Goal: Information Seeking & Learning: Find specific fact

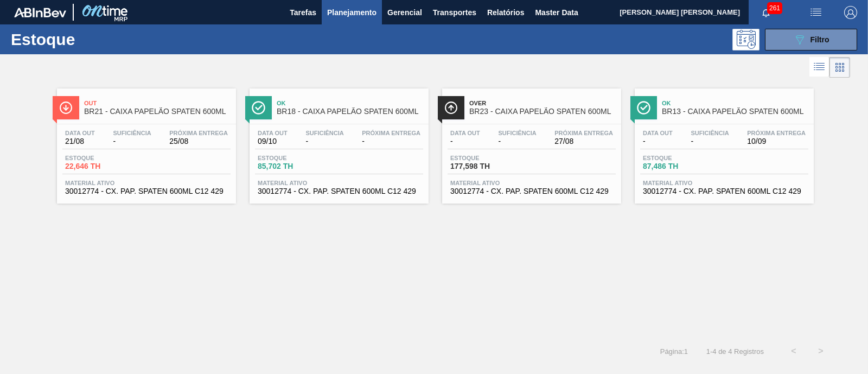
scroll to position [142, 0]
click at [820, 46] on button "089F7B8B-B2A5-4AFE-B5C0-19BA573D28AC Filtro" at bounding box center [811, 40] width 92 height 22
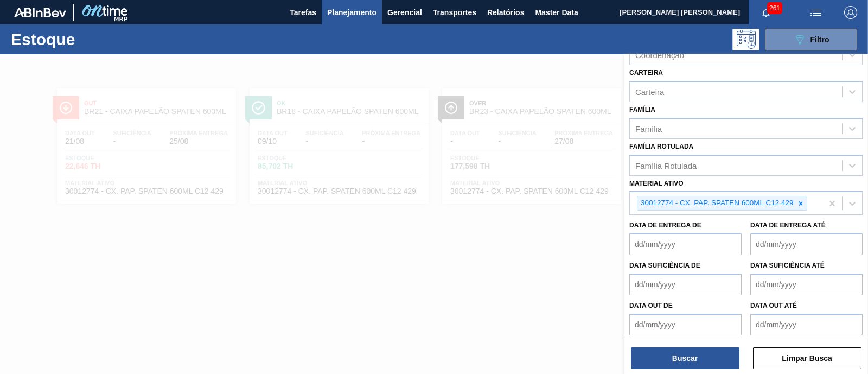
click at [356, 17] on span "Planejamento" at bounding box center [351, 12] width 49 height 13
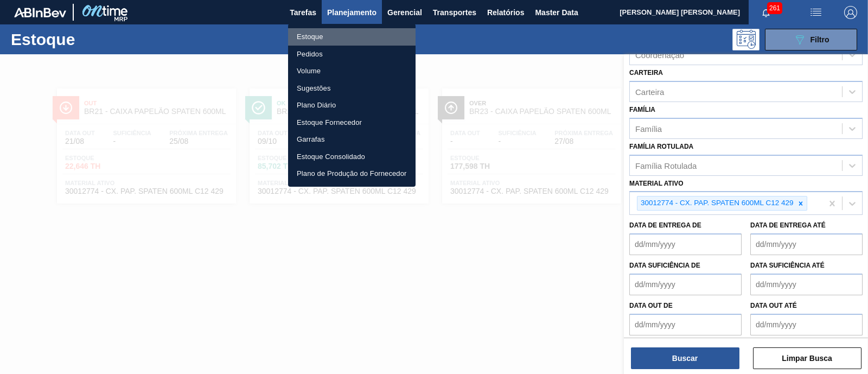
click at [334, 38] on li "Estoque" at bounding box center [352, 36] width 128 height 17
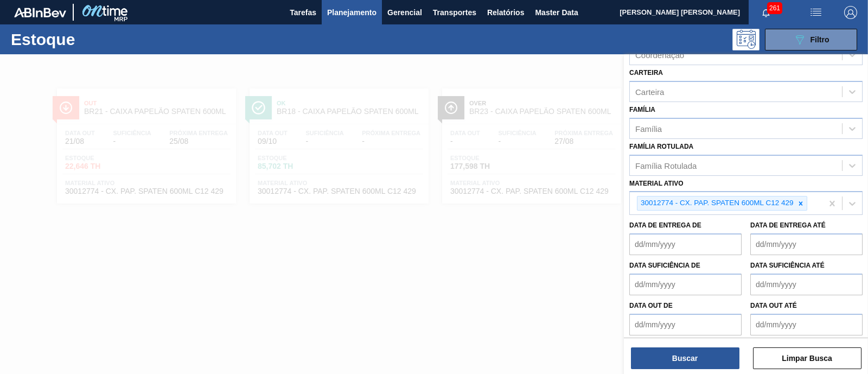
click at [351, 11] on span "Planejamento" at bounding box center [351, 12] width 49 height 13
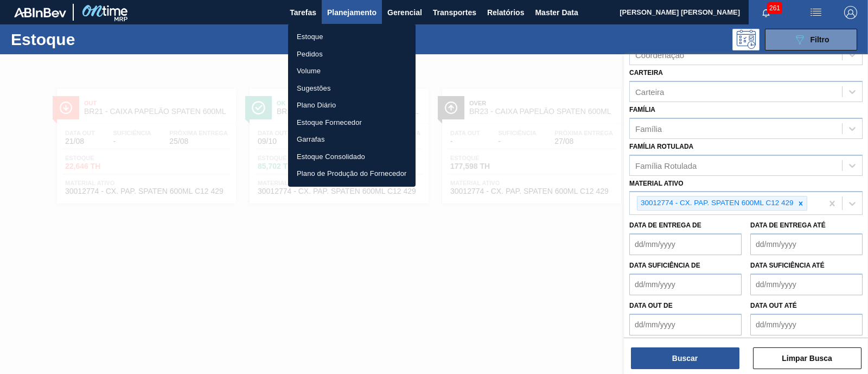
click at [313, 50] on li "Pedidos" at bounding box center [352, 54] width 128 height 17
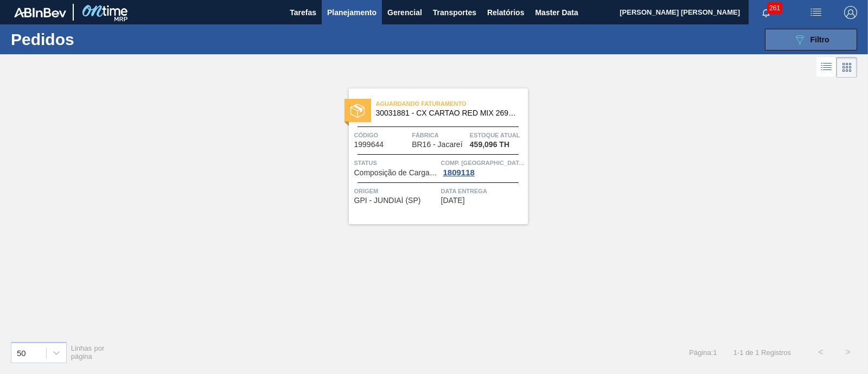
click at [819, 39] on span "Filtro" at bounding box center [820, 39] width 19 height 9
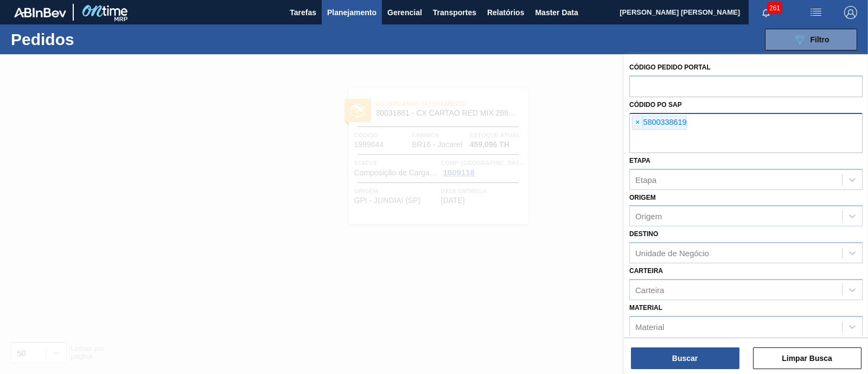
click at [643, 124] on div "× 5800338619" at bounding box center [659, 123] width 55 height 14
click at [640, 124] on span "×" at bounding box center [638, 122] width 10 height 13
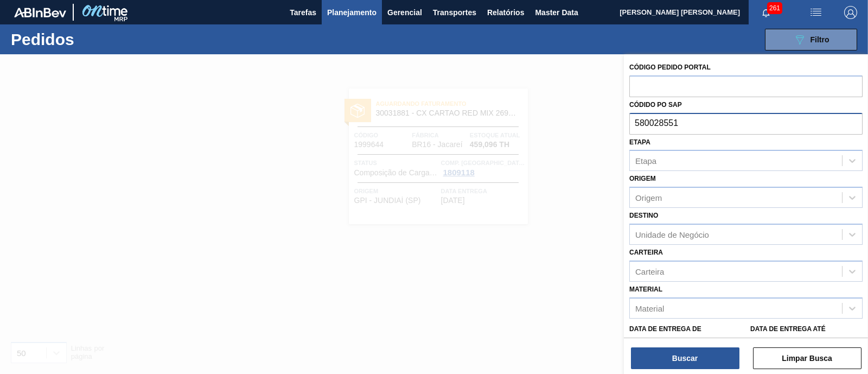
type input "5800285516"
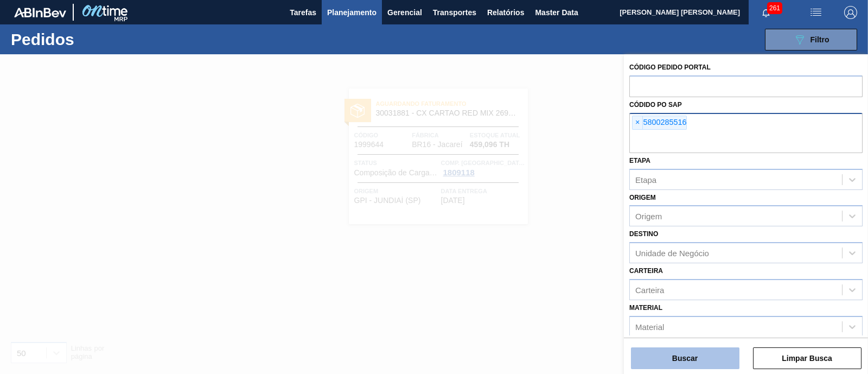
click at [717, 359] on button "Buscar" at bounding box center [685, 358] width 109 height 22
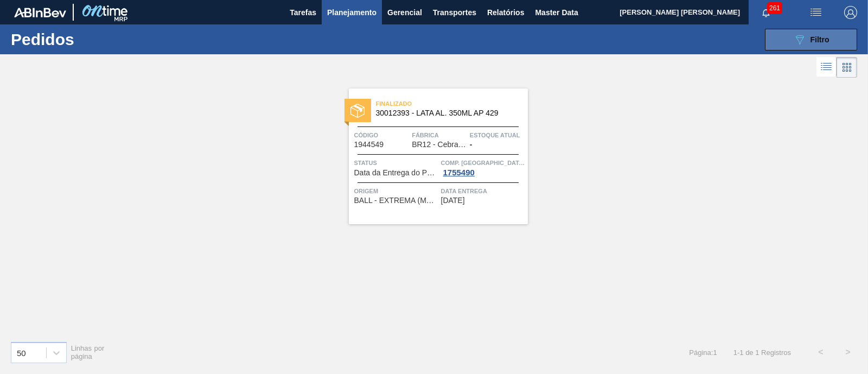
click at [812, 31] on button "089F7B8B-B2A5-4AFE-B5C0-19BA573D28AC Filtro" at bounding box center [811, 40] width 92 height 22
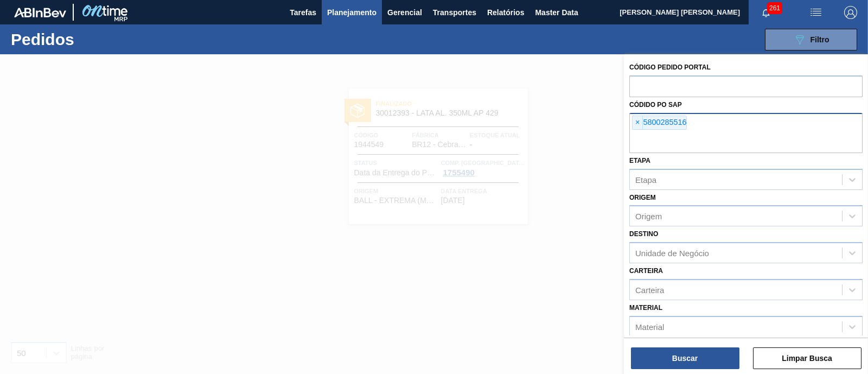
click at [705, 131] on div "× 5800285516" at bounding box center [746, 133] width 233 height 40
type input "5800205"
type input "5800280516"
click at [697, 128] on span "×" at bounding box center [695, 122] width 10 height 13
click at [643, 125] on span "×" at bounding box center [638, 122] width 10 height 13
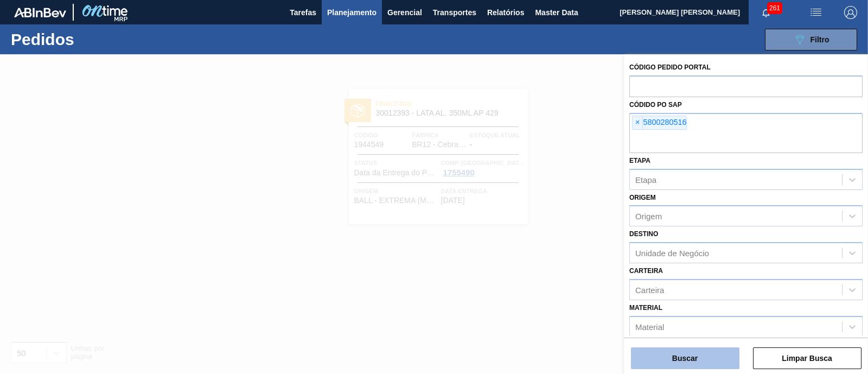
click at [706, 364] on button "Buscar" at bounding box center [685, 358] width 109 height 22
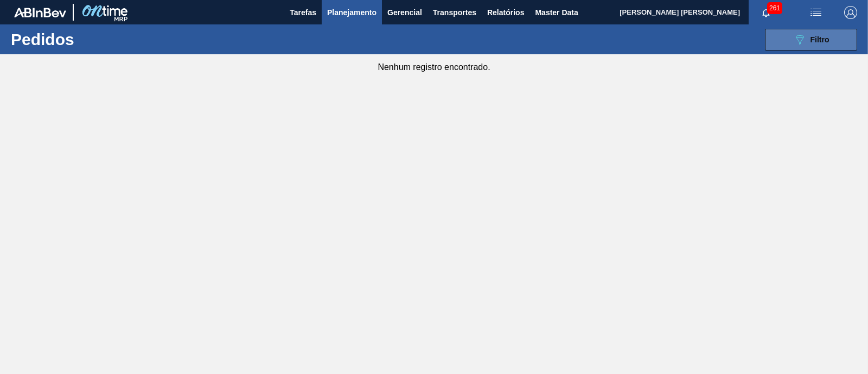
click at [819, 36] on span "Filtro" at bounding box center [820, 39] width 19 height 9
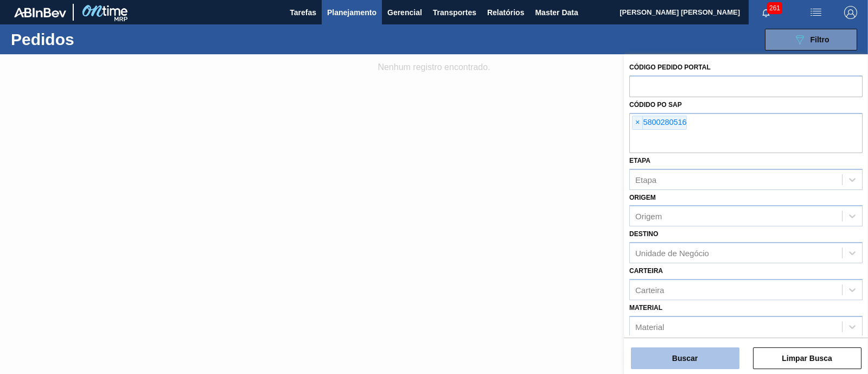
click at [692, 354] on button "Buscar" at bounding box center [685, 358] width 109 height 22
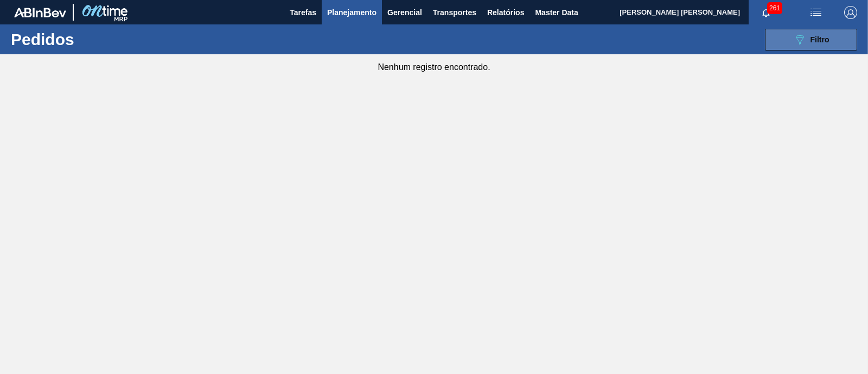
click at [832, 43] on button "089F7B8B-B2A5-4AFE-B5C0-19BA573D28AC Filtro" at bounding box center [811, 40] width 92 height 22
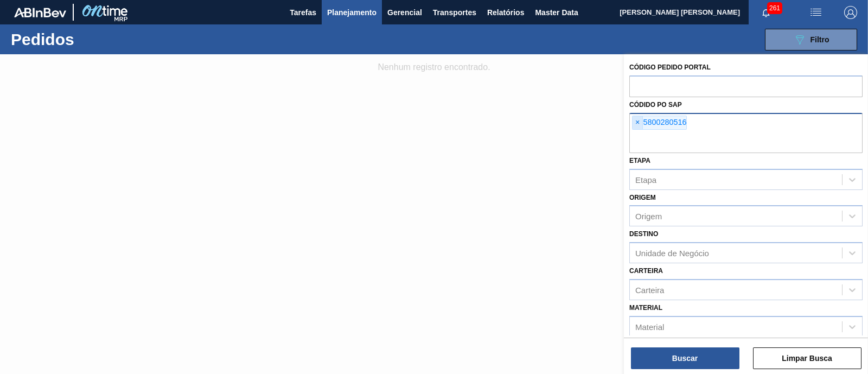
click at [640, 126] on span "×" at bounding box center [638, 122] width 10 height 13
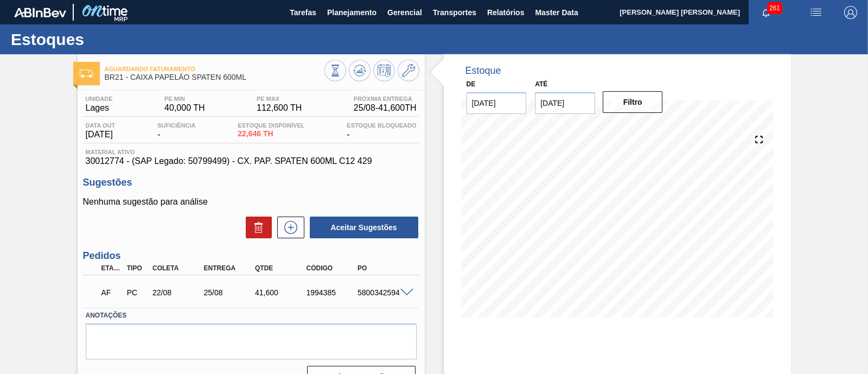
scroll to position [67, 0]
click at [366, 8] on span "Planejamento" at bounding box center [351, 12] width 49 height 13
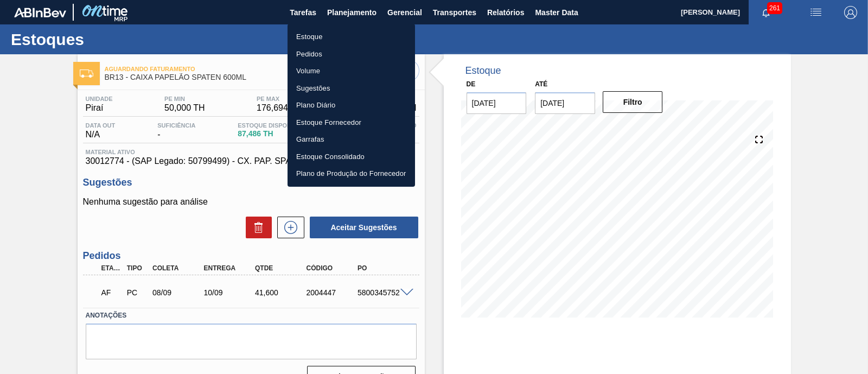
click at [338, 31] on li "Estoque" at bounding box center [352, 36] width 128 height 17
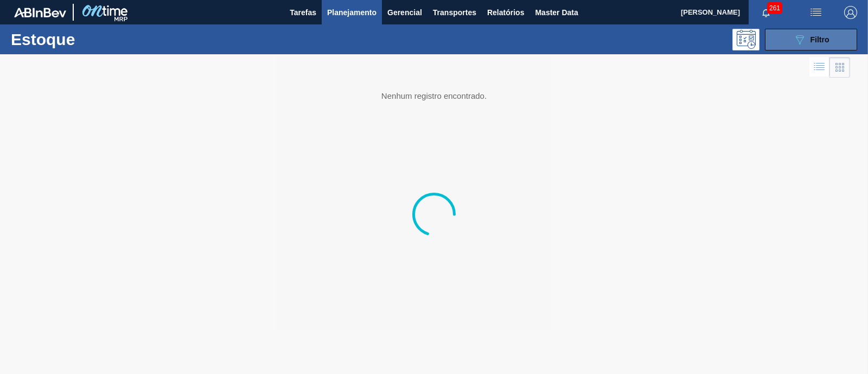
click at [794, 40] on icon "089F7B8B-B2A5-4AFE-B5C0-19BA573D28AC" at bounding box center [800, 39] width 13 height 13
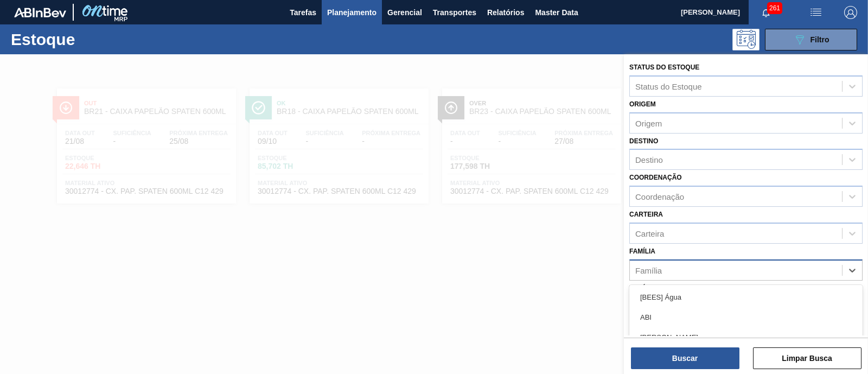
click at [658, 265] on div "Família" at bounding box center [649, 269] width 27 height 9
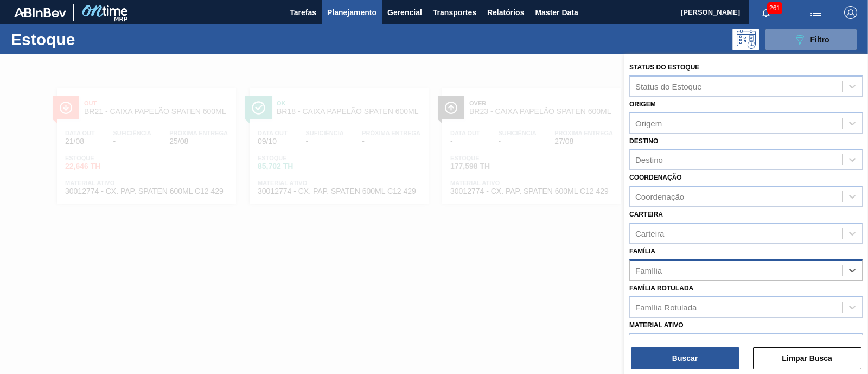
click at [669, 276] on div "Família" at bounding box center [736, 270] width 212 height 16
click at [667, 309] on div "Família Rotulada" at bounding box center [666, 306] width 61 height 9
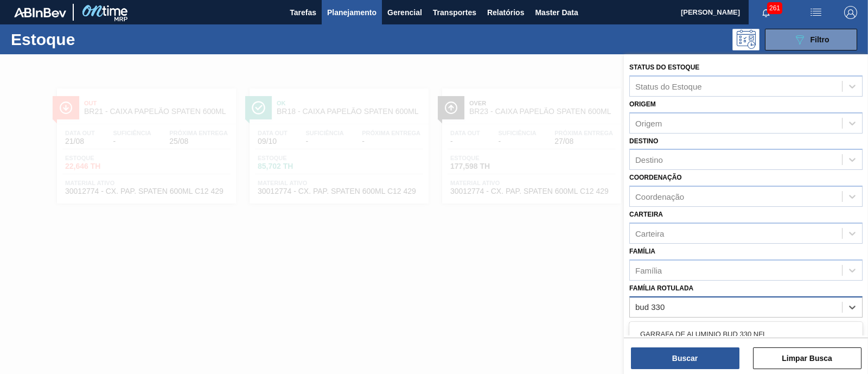
scroll to position [67, 0]
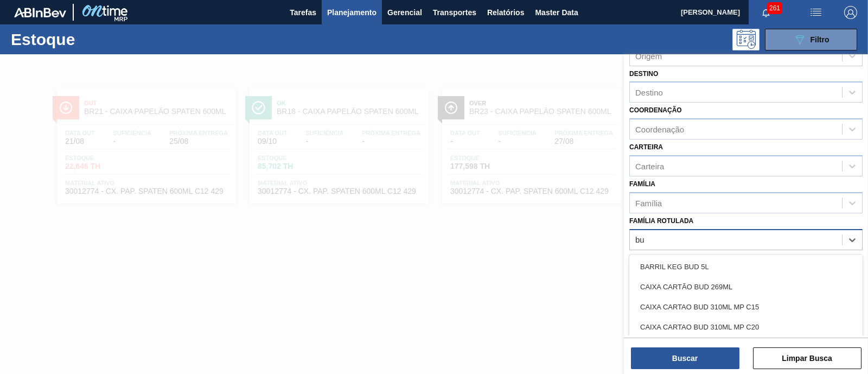
type Rotulada "b"
click at [715, 239] on div "Família Rotulada" at bounding box center [736, 240] width 212 height 16
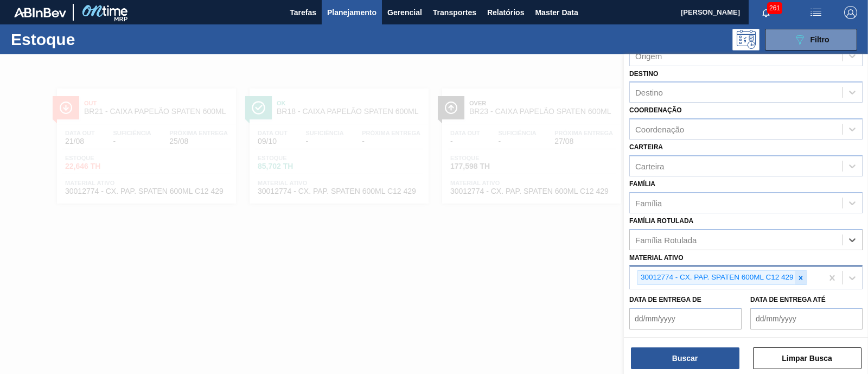
click at [803, 278] on icon at bounding box center [801, 278] width 8 height 8
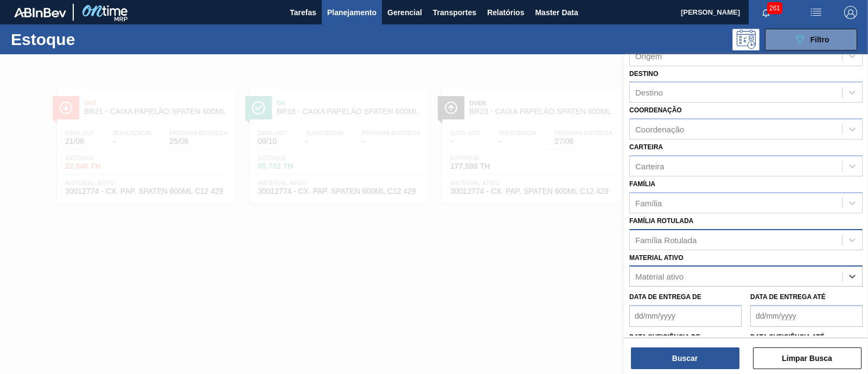
click at [703, 234] on div "Família Rotulada" at bounding box center [736, 240] width 212 height 16
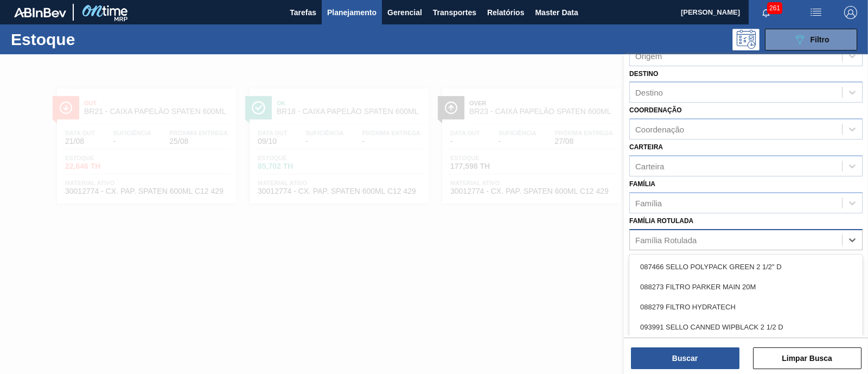
type Rotulada "u"
type Rotulada "b"
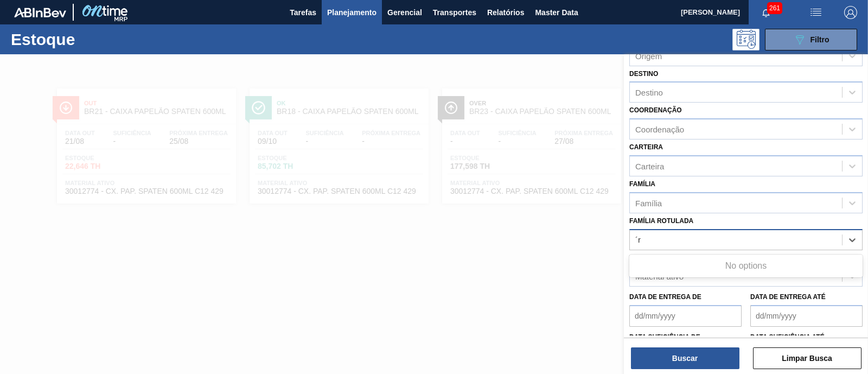
type Rotulada "´"
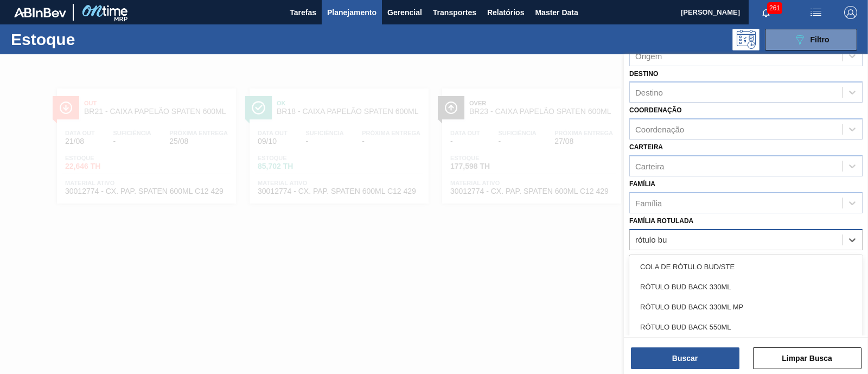
type Rotulada "rótulo bud"
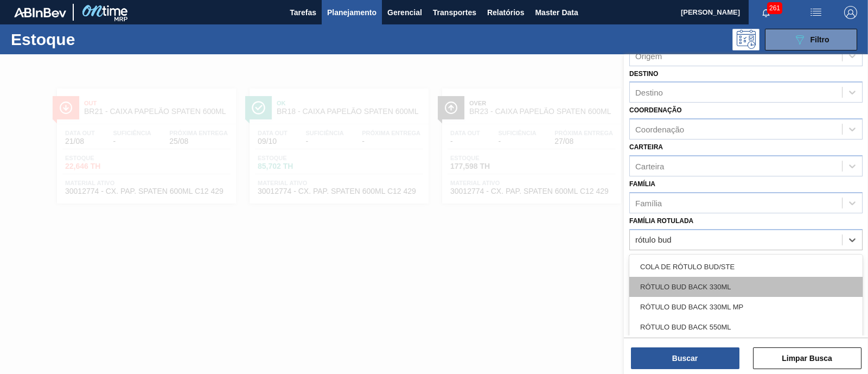
scroll to position [67, 0]
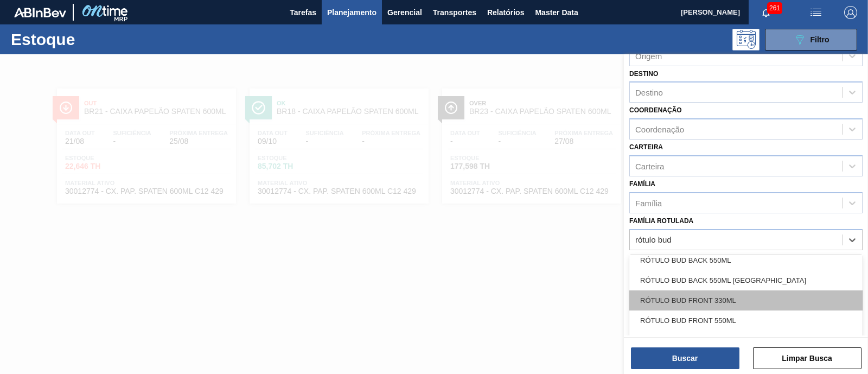
click at [747, 297] on div "RÓTULO BUD FRONT 330ML" at bounding box center [746, 300] width 233 height 20
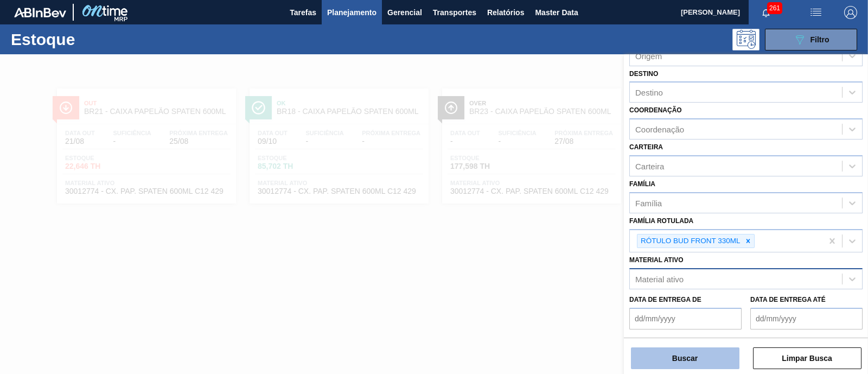
click at [695, 360] on button "Buscar" at bounding box center [685, 358] width 109 height 22
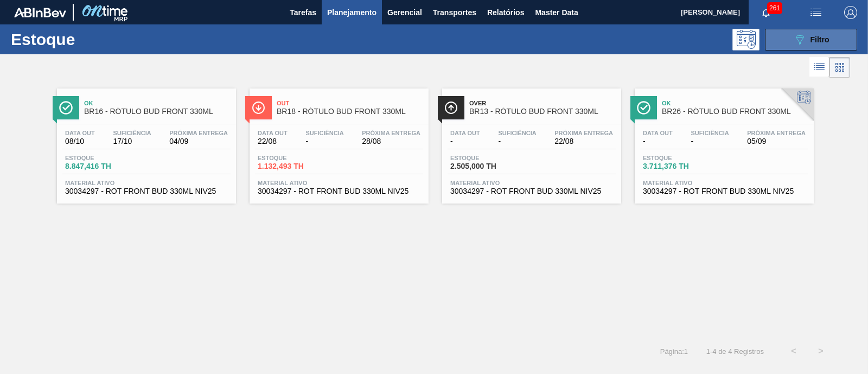
click at [817, 29] on button "089F7B8B-B2A5-4AFE-B5C0-19BA573D28AC Filtro" at bounding box center [811, 40] width 92 height 22
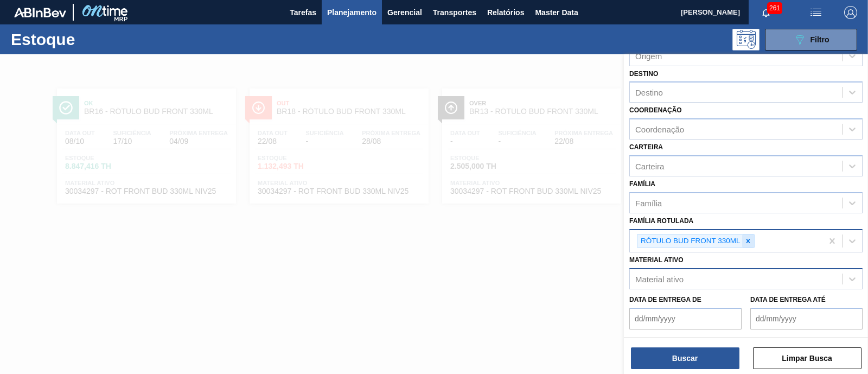
click at [749, 243] on div at bounding box center [749, 241] width 12 height 14
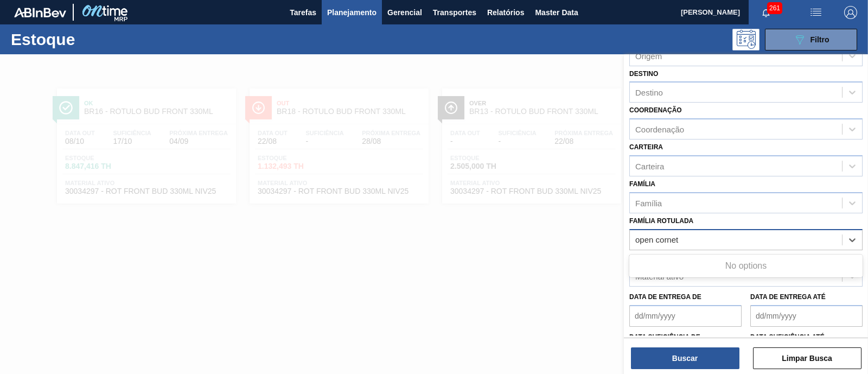
type Rotulada "open corne"
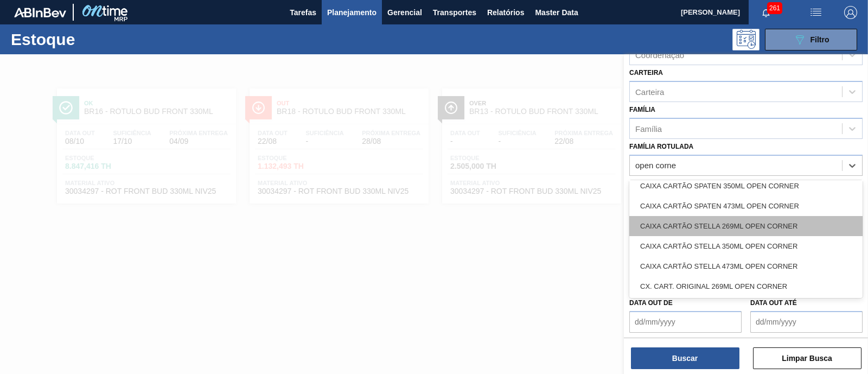
scroll to position [0, 0]
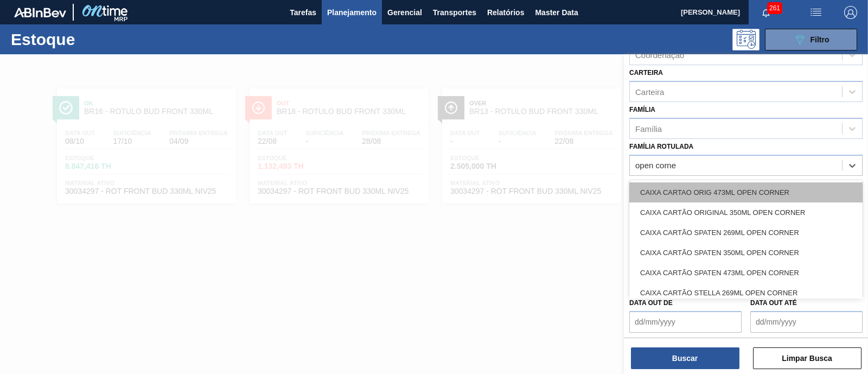
click at [763, 191] on div "CAIXA CARTAO ORIG 473ML OPEN CORNER" at bounding box center [746, 192] width 233 height 20
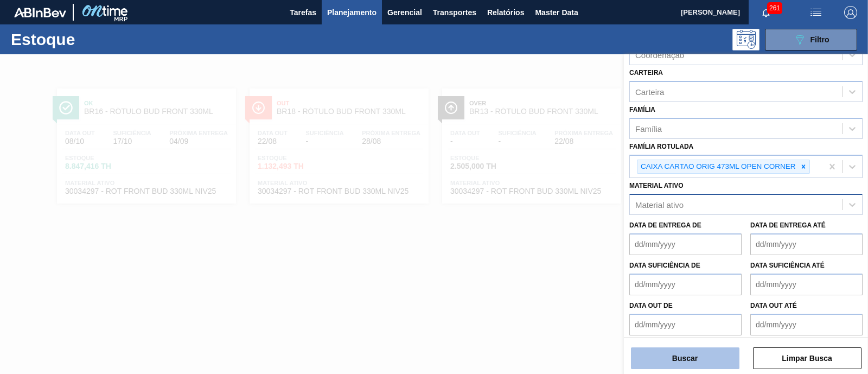
click at [697, 363] on button "Buscar" at bounding box center [685, 358] width 109 height 22
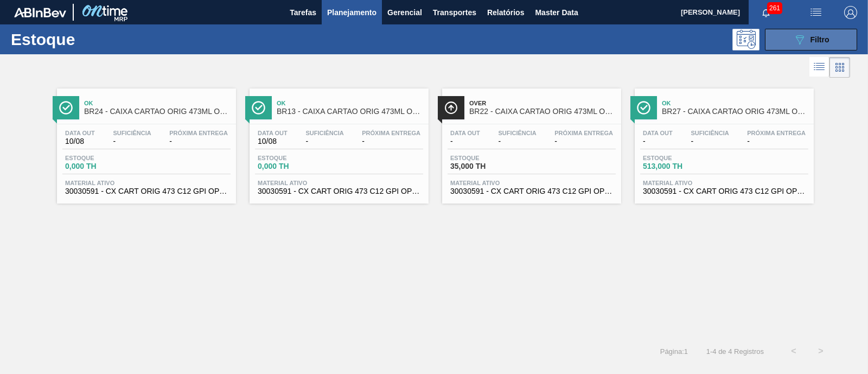
click at [820, 37] on span "Filtro" at bounding box center [820, 39] width 19 height 9
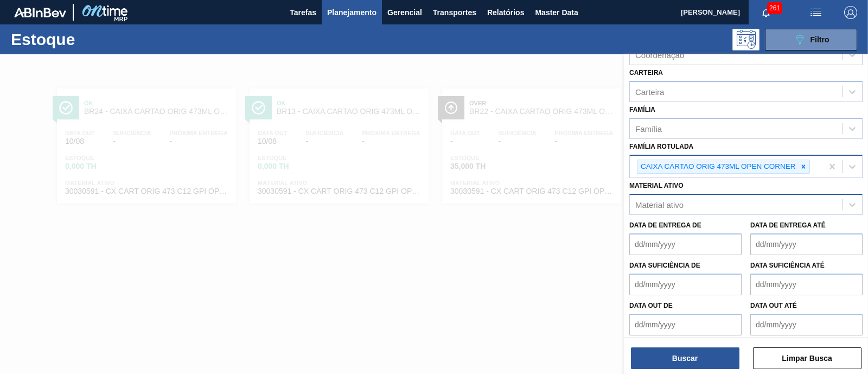
click at [800, 168] on div at bounding box center [804, 167] width 12 height 14
click at [798, 167] on div "CAIXA CARTAO ORIG 473ML OPEN CORNER" at bounding box center [726, 167] width 193 height 22
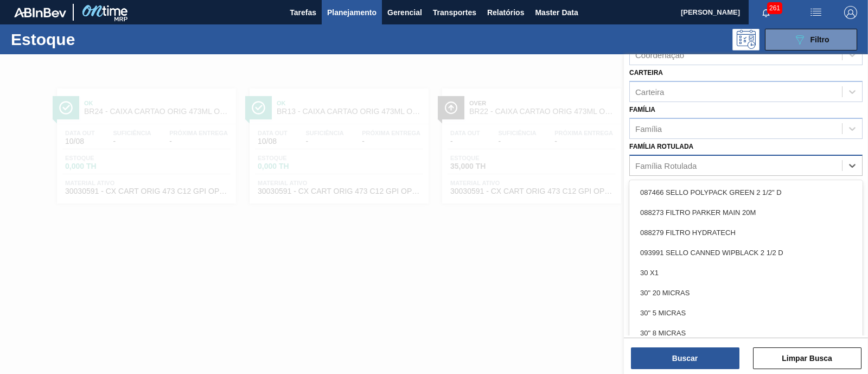
paste Rotulada "CAIXA CARTÃO ORIGINAL 473ML C12 SLEEK"
type Rotulada "CAIXA CARTÃO ORIGINAL 473ML C12 SLEEK"
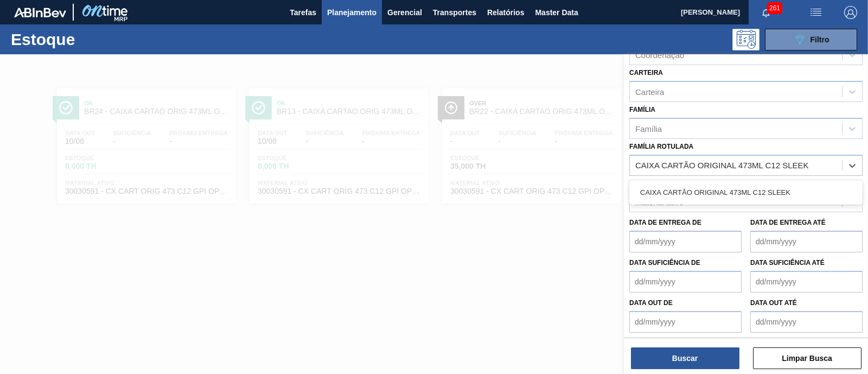
click at [789, 186] on div "CAIXA CARTÃO ORIGINAL 473ML C12 SLEEK" at bounding box center [746, 192] width 233 height 20
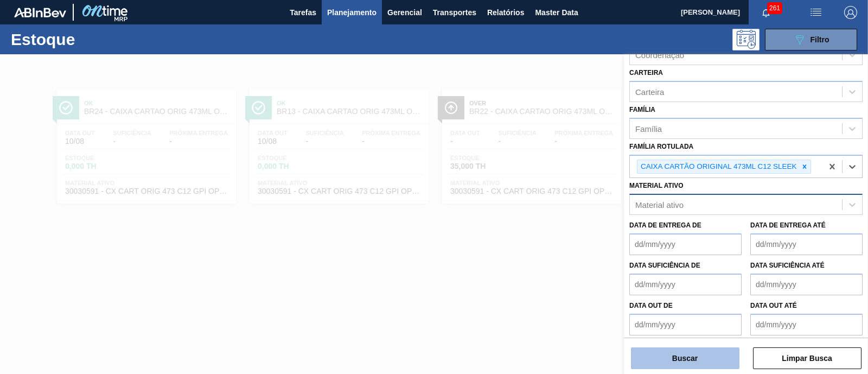
click at [697, 352] on button "Buscar" at bounding box center [685, 358] width 109 height 22
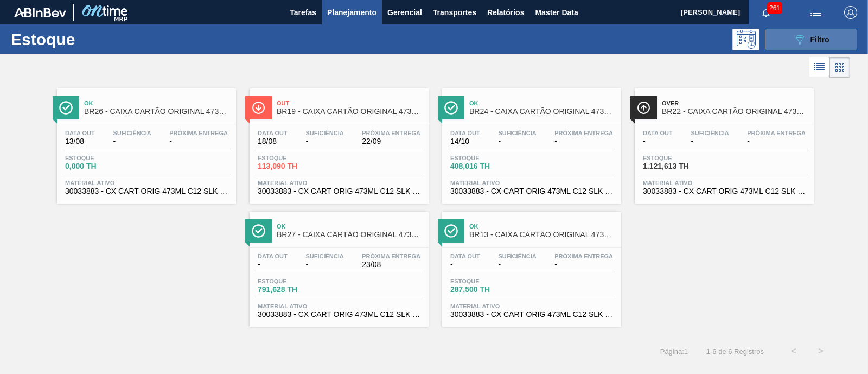
click at [813, 39] on span "Filtro" at bounding box center [820, 39] width 19 height 9
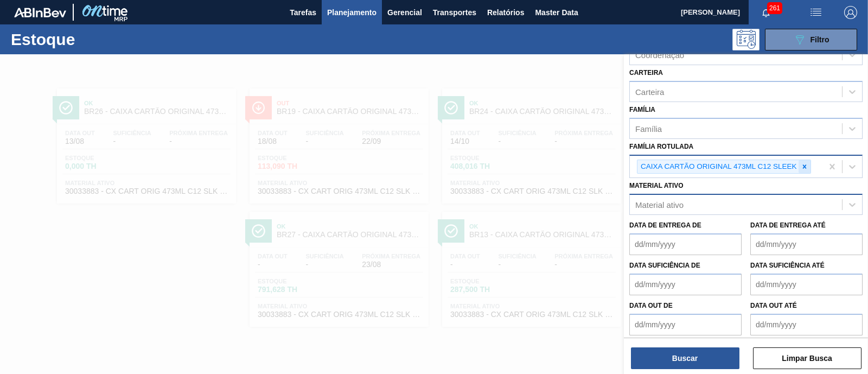
click at [805, 164] on icon at bounding box center [805, 166] width 4 height 4
click at [805, 163] on div "CAIXA CARTÃO ORIGINAL 473ML C12 SLEEK" at bounding box center [726, 167] width 193 height 22
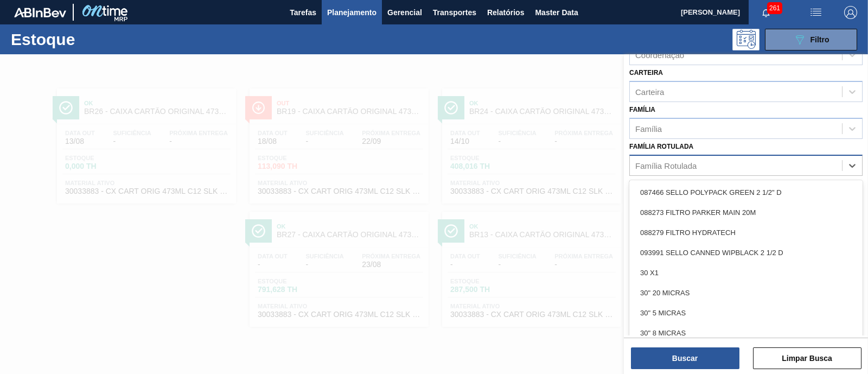
paste Rotulada "CAIXA CARTÃO ORIGINAL 350ML OPEN CORNER"
type Rotulada "CAIXA CARTÃO ORIGINAL 350ML OPEN CORNER"
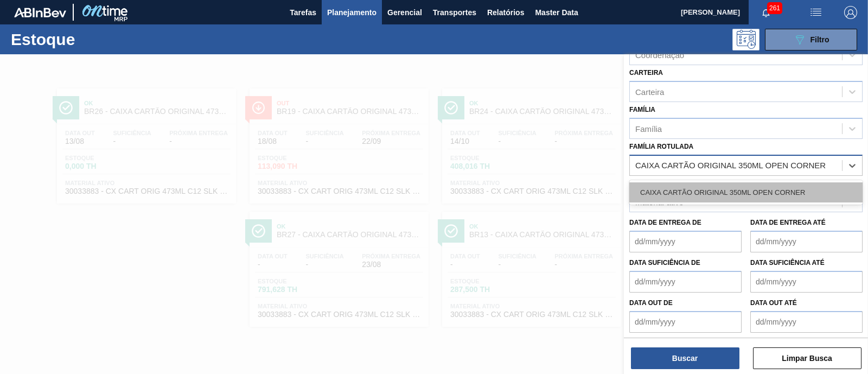
click at [788, 186] on div "CAIXA CARTÃO ORIGINAL 350ML OPEN CORNER" at bounding box center [746, 192] width 233 height 20
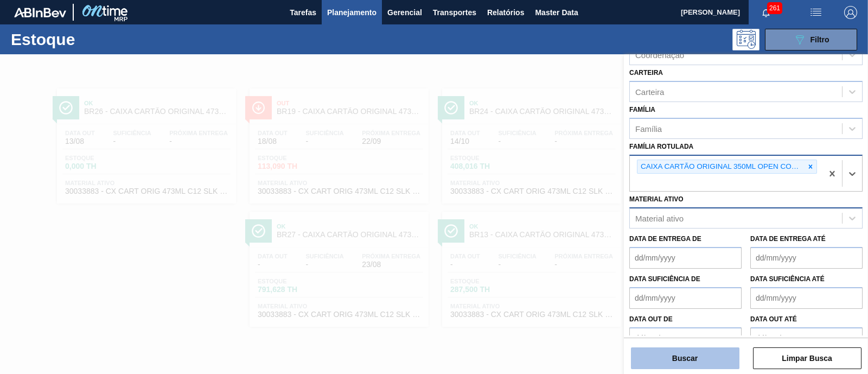
click at [697, 360] on button "Buscar" at bounding box center [685, 358] width 109 height 22
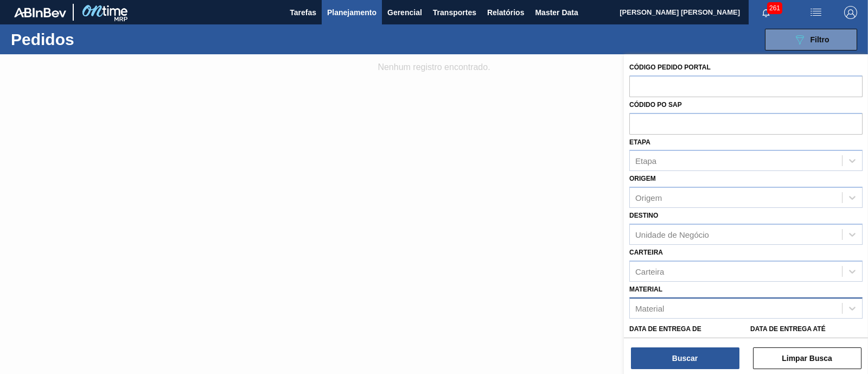
click at [663, 298] on div "Material" at bounding box center [746, 307] width 233 height 21
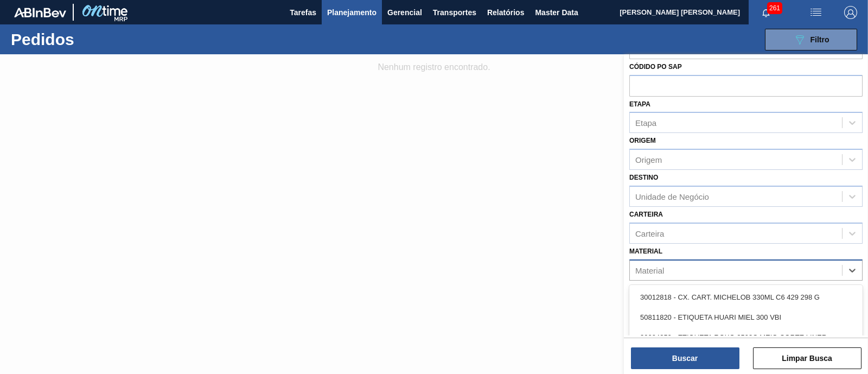
scroll to position [67, 0]
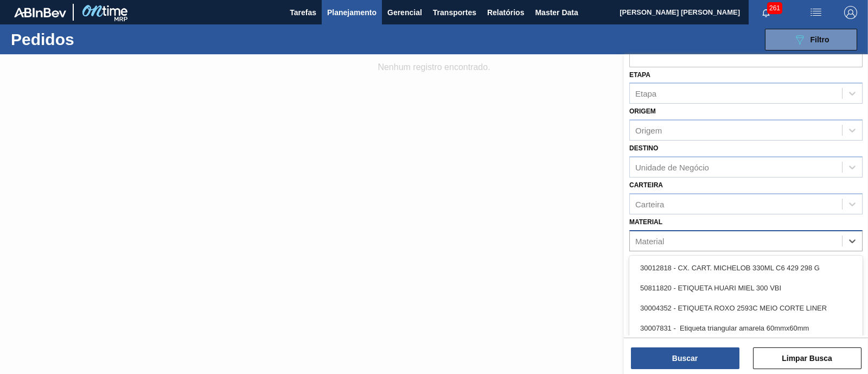
click at [661, 236] on div "Material" at bounding box center [650, 240] width 29 height 9
click at [661, 242] on div "Material" at bounding box center [650, 240] width 29 height 9
paste input "CAIXA CARTÃO ORIGINAL 350ML OPEN CORNER"
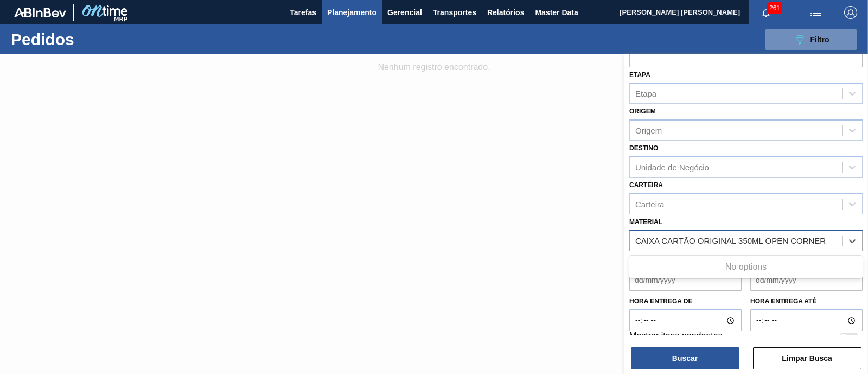
click at [710, 236] on input "CAIXA CARTÃO ORIGINAL 350ML OPEN CORNER" at bounding box center [732, 240] width 192 height 9
type input "CAIXA CARTÃO ORIGINAL 350ML OPEN CORNER"
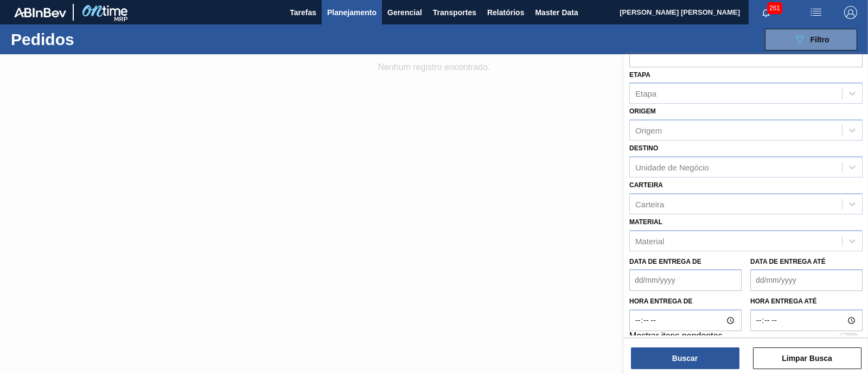
click at [555, 276] on div at bounding box center [434, 241] width 868 height 374
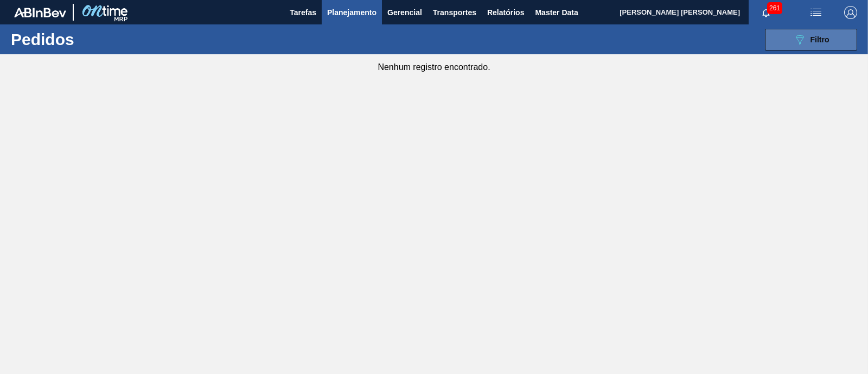
click at [774, 45] on button "089F7B8B-B2A5-4AFE-B5C0-19BA573D28AC Filtro" at bounding box center [811, 40] width 92 height 22
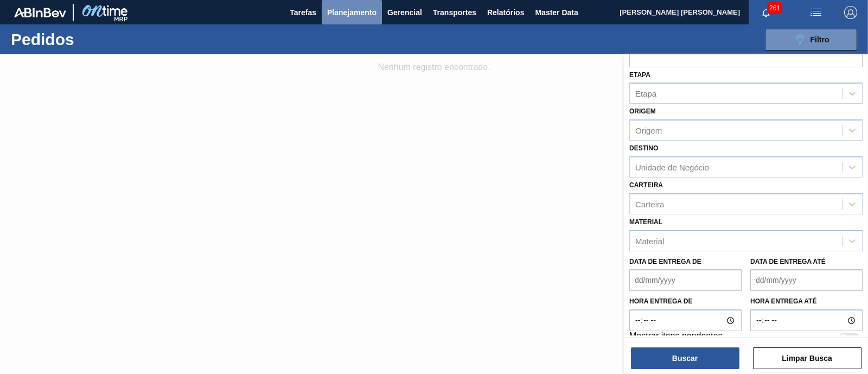
click at [354, 10] on span "Planejamento" at bounding box center [351, 12] width 49 height 13
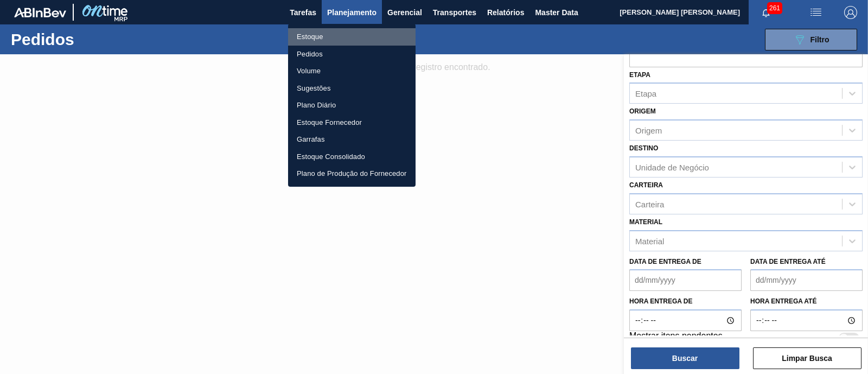
click at [322, 38] on li "Estoque" at bounding box center [352, 36] width 128 height 17
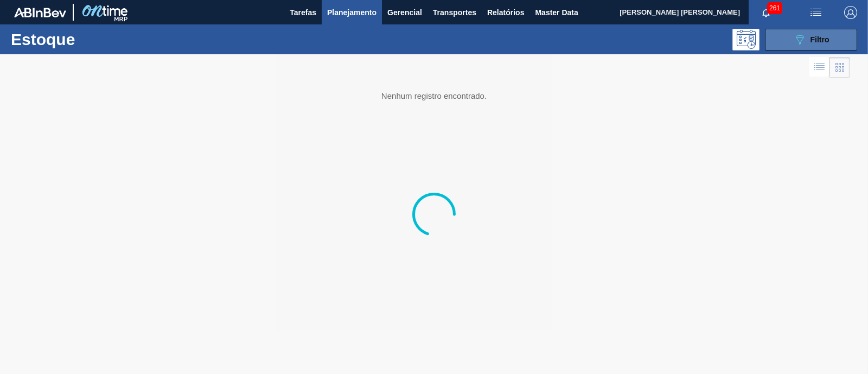
click at [781, 35] on button "089F7B8B-B2A5-4AFE-B5C0-19BA573D28AC Filtro" at bounding box center [811, 40] width 92 height 22
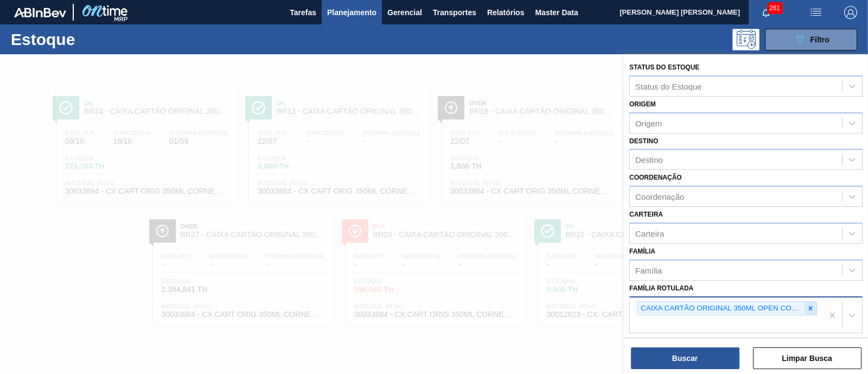
click at [809, 306] on icon at bounding box center [811, 308] width 4 height 4
click at [782, 307] on div "Família Rotulada" at bounding box center [736, 307] width 212 height 16
paste Rotulada "CAIXA CARTÃO ORIGINAL 473ML C12 SLEEK"
type Rotulada "CAIXA CARTÃO ORIGINAL 473ML C12 SLEEK"
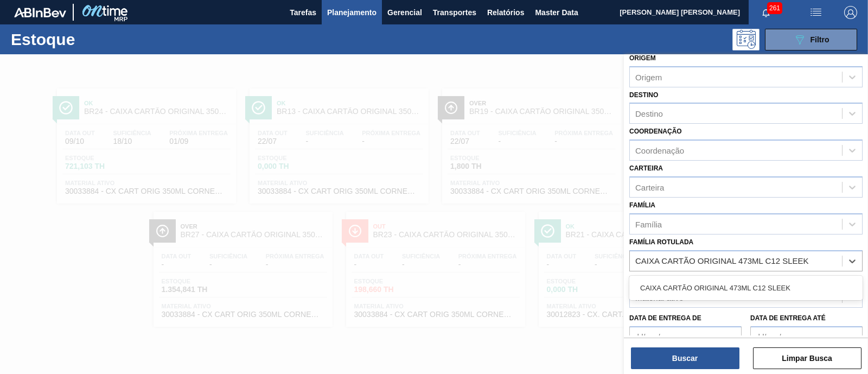
scroll to position [67, 0]
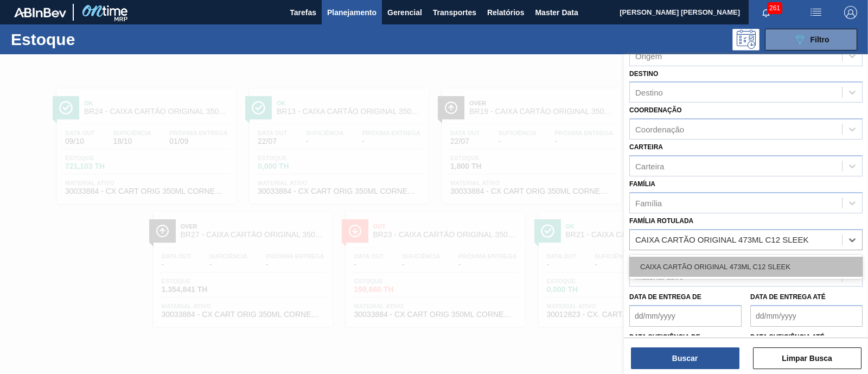
click at [748, 266] on div "CAIXA CARTÃO ORIGINAL 473ML C12 SLEEK" at bounding box center [746, 267] width 233 height 20
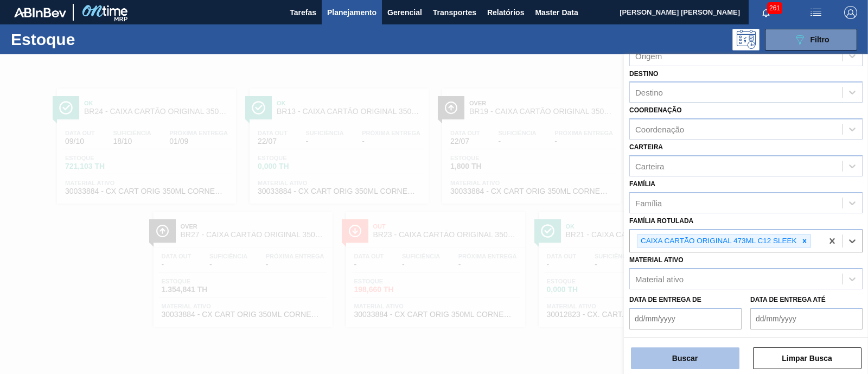
click at [682, 361] on button "Buscar" at bounding box center [685, 358] width 109 height 22
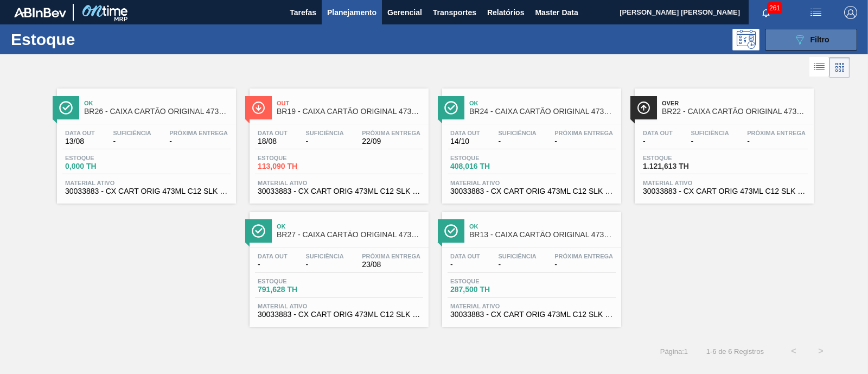
click at [822, 42] on span "Filtro" at bounding box center [820, 39] width 19 height 9
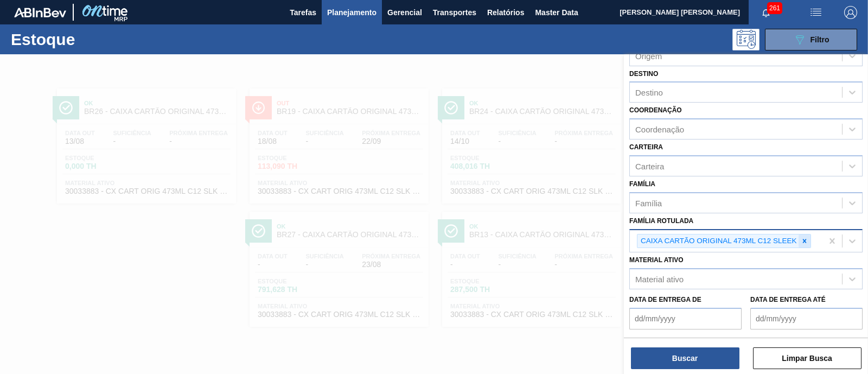
click at [803, 243] on div at bounding box center [805, 241] width 12 height 14
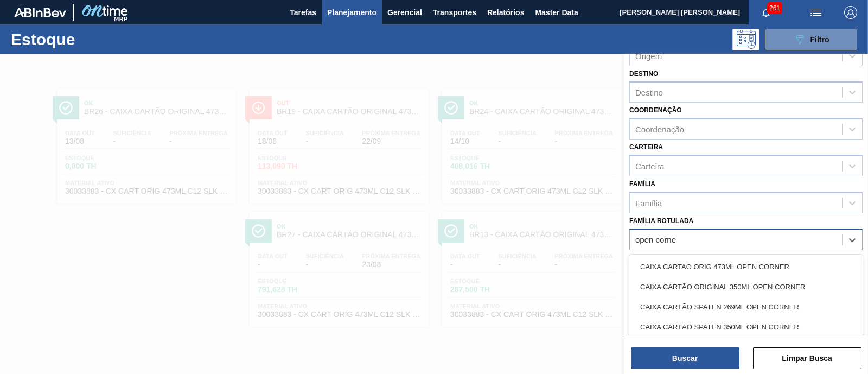
type Rotulada "open corner"
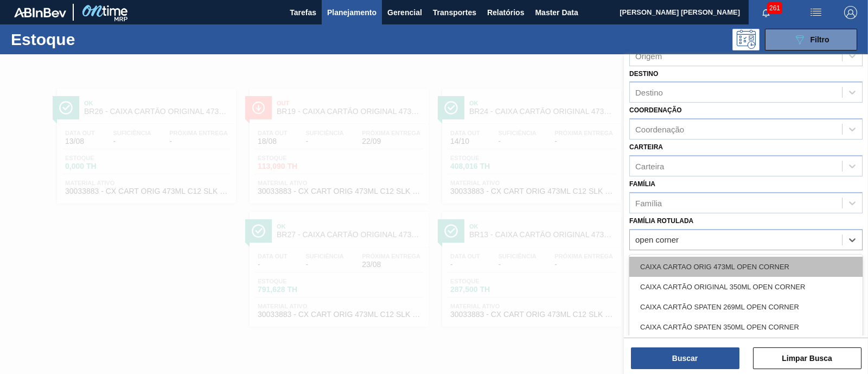
click at [800, 259] on div "CAIXA CARTAO ORIG 473ML OPEN CORNER" at bounding box center [746, 267] width 233 height 20
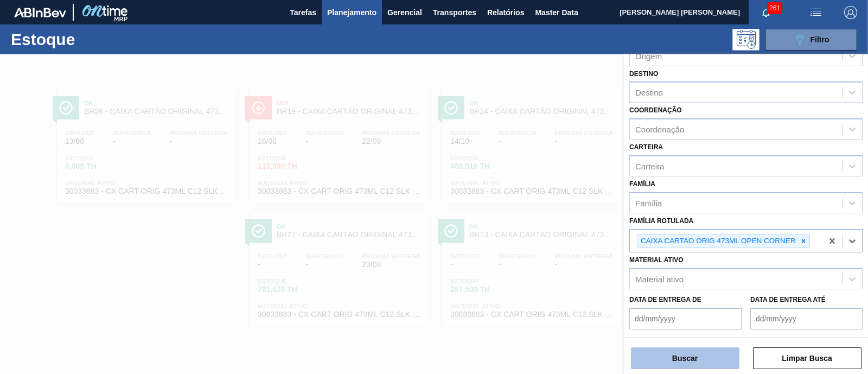
click at [702, 362] on button "Buscar" at bounding box center [685, 358] width 109 height 22
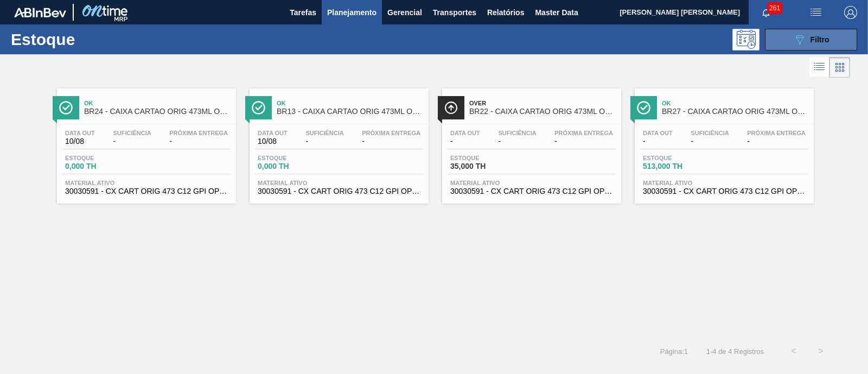
click at [814, 45] on div "089F7B8B-B2A5-4AFE-B5C0-19BA573D28AC Filtro" at bounding box center [812, 39] width 36 height 13
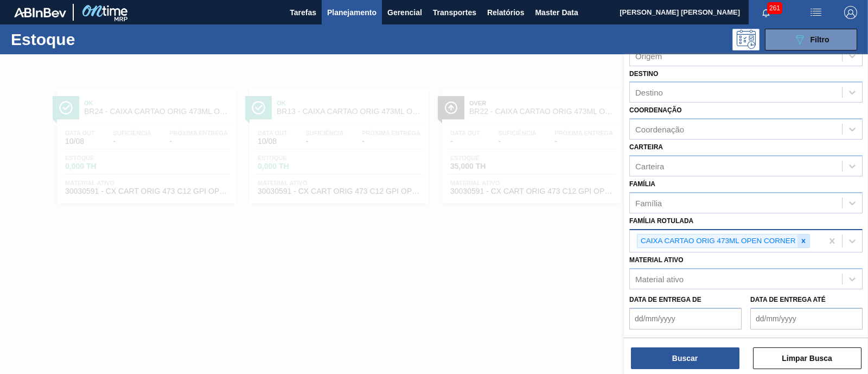
click at [802, 237] on icon at bounding box center [804, 241] width 8 height 8
click at [802, 236] on div "CAIXA CARTAO ORIG 473ML OPEN CORNER" at bounding box center [726, 241] width 193 height 22
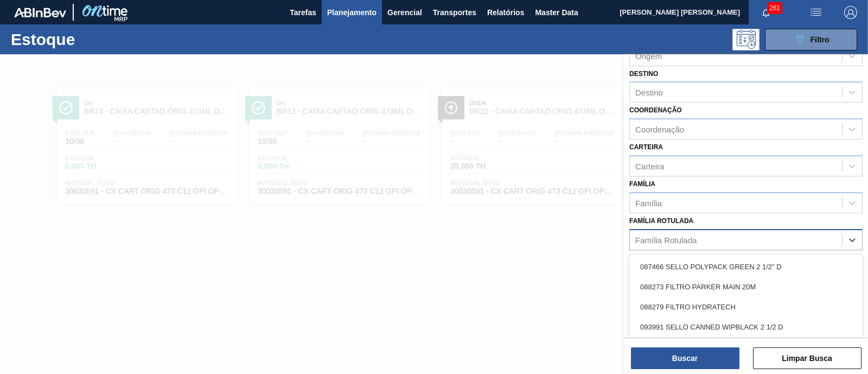
paste Rotulada "CAIXA CARTAO ORIG 473ML OPEN CORNER"
type Rotulada "CAIXA CARTAO ORIG 473ML OPEN CORNER"
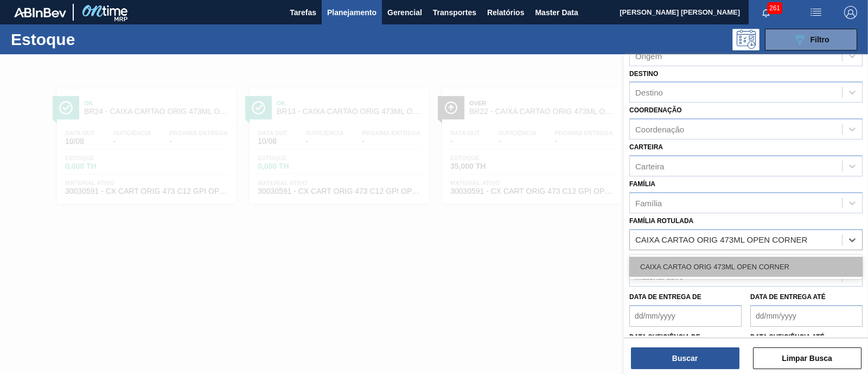
click at [791, 259] on div "CAIXA CARTAO ORIG 473ML OPEN CORNER" at bounding box center [746, 267] width 233 height 20
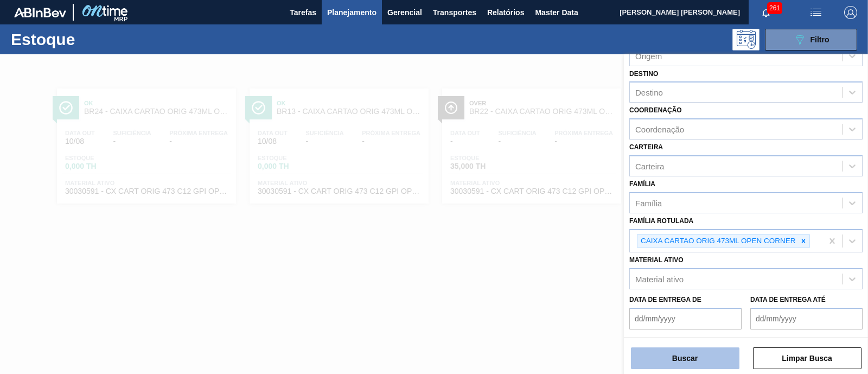
click at [713, 359] on button "Buscar" at bounding box center [685, 358] width 109 height 22
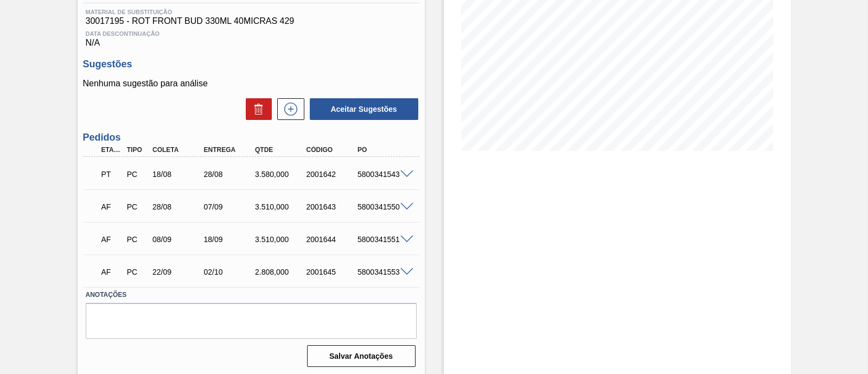
scroll to position [171, 0]
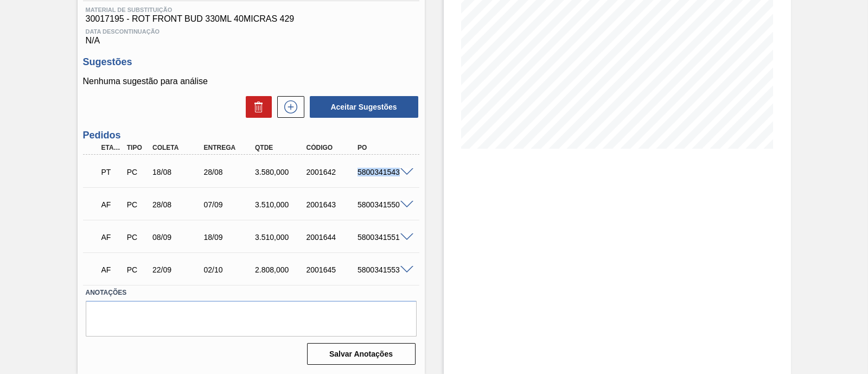
drag, startPoint x: 356, startPoint y: 174, endPoint x: 399, endPoint y: 179, distance: 43.2
click at [399, 179] on div "PT PC 18/08 28/08 3.580,000 2001642 5800341543" at bounding box center [248, 171] width 308 height 22
copy div "5800341543"
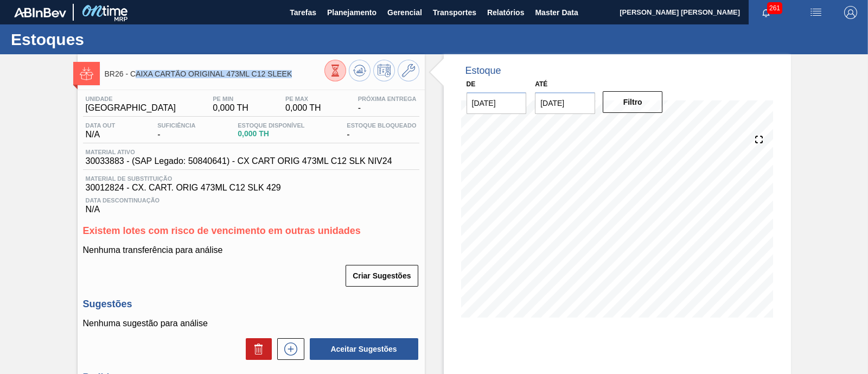
drag, startPoint x: 133, startPoint y: 75, endPoint x: 293, endPoint y: 75, distance: 160.1
click at [293, 75] on span "BR26 - CAIXA CARTÃO ORIGINAL 473ML C12 SLEEK" at bounding box center [215, 74] width 220 height 8
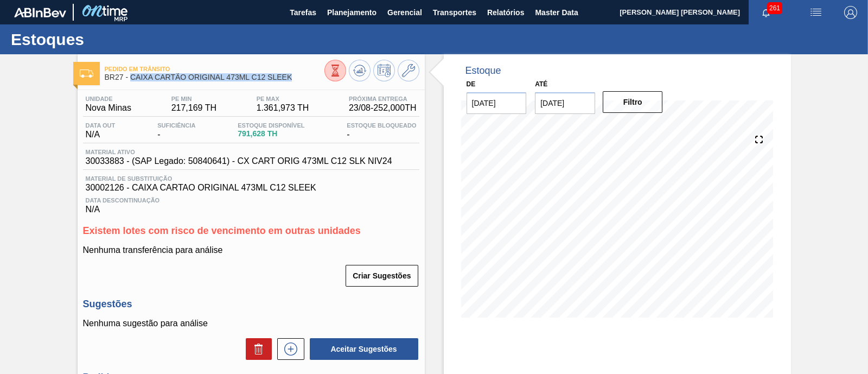
drag, startPoint x: 129, startPoint y: 78, endPoint x: 305, endPoint y: 81, distance: 175.9
click at [305, 81] on div "Pedido em Trânsito BR27 - CAIXA CARTÃO ORIGINAL 473ML C12 SLEEK" at bounding box center [215, 73] width 220 height 24
copy span "CAIXA CARTÃO ORIGINAL 473ML C12 SLEEK"
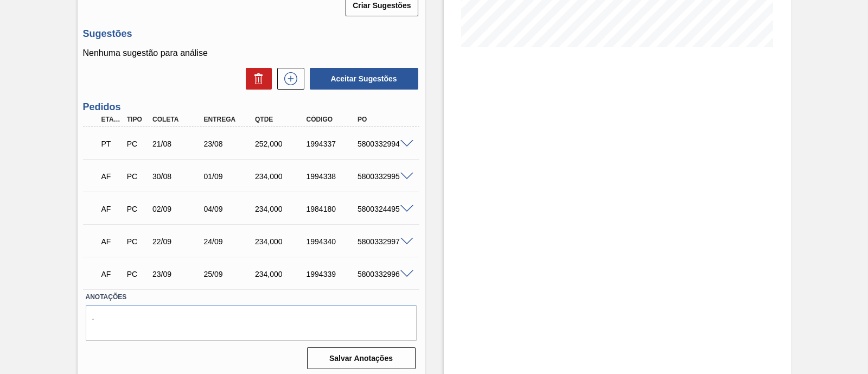
scroll to position [277, 0]
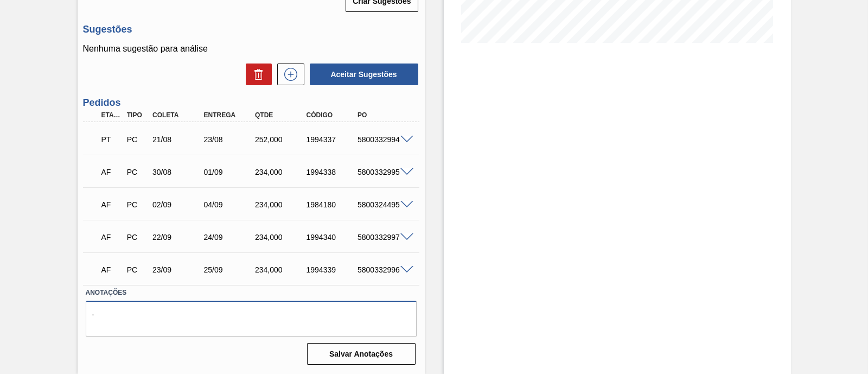
click at [252, 315] on textarea "." at bounding box center [251, 319] width 331 height 36
type textarea "projeto open corner OK - não comprar mais"
click at [327, 357] on button "Salvar Anotações" at bounding box center [361, 354] width 109 height 22
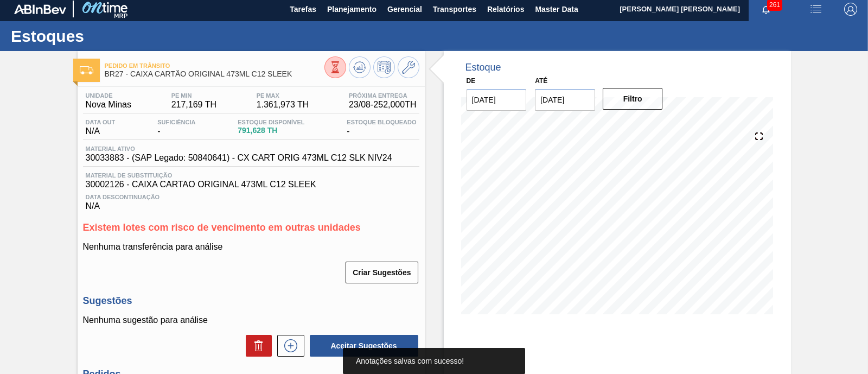
scroll to position [0, 0]
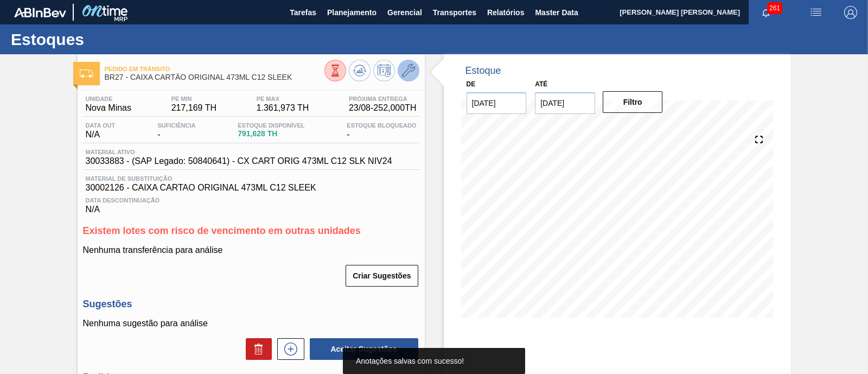
click at [408, 72] on icon at bounding box center [408, 70] width 13 height 13
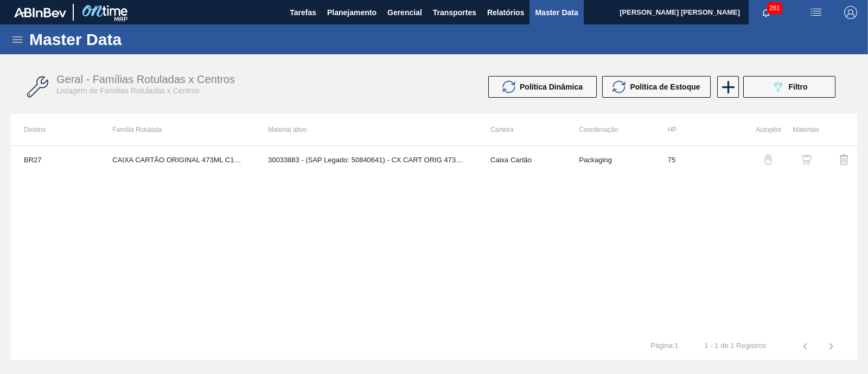
click at [808, 158] on img "button" at bounding box center [806, 159] width 11 height 11
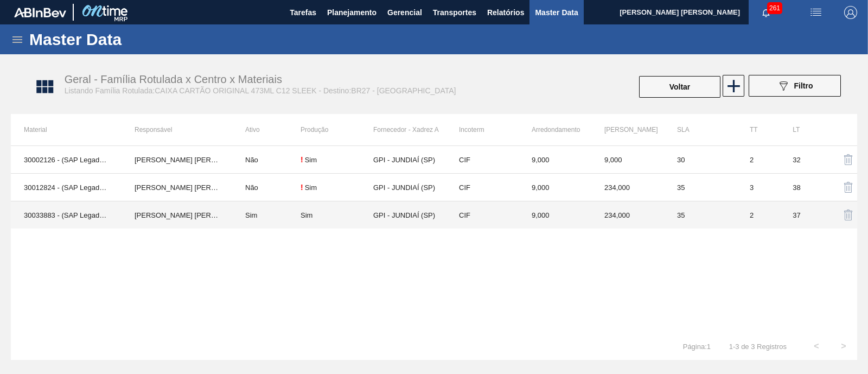
click at [333, 215] on div "Sim" at bounding box center [337, 215] width 73 height 8
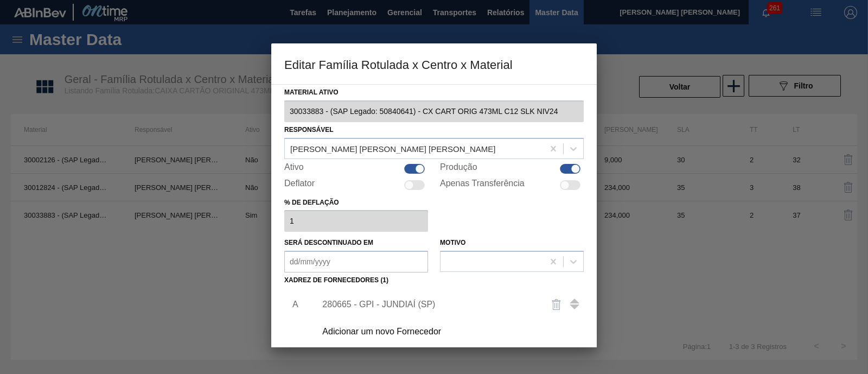
click at [422, 167] on div at bounding box center [419, 168] width 9 height 9
checkbox input "false"
click at [576, 184] on div at bounding box center [570, 185] width 21 height 10
checkbox input "true"
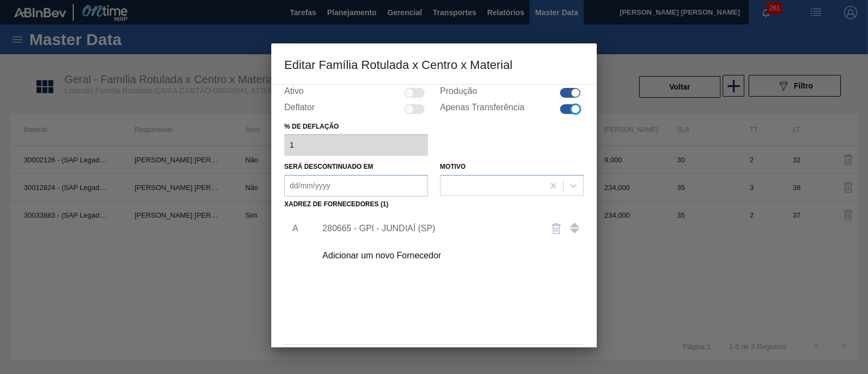
scroll to position [114, 0]
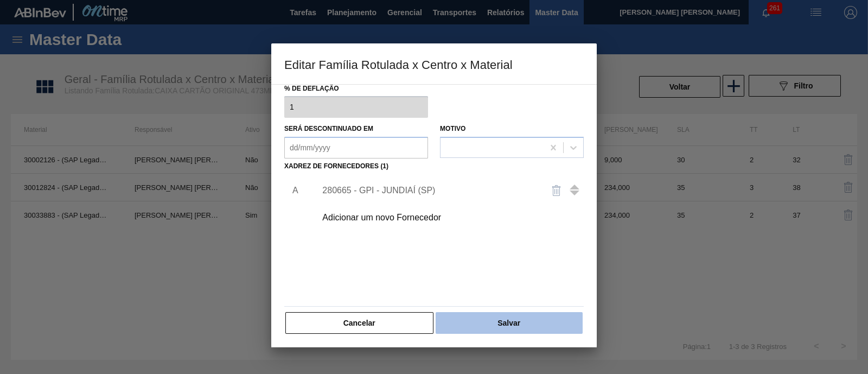
click at [522, 316] on button "Salvar" at bounding box center [509, 323] width 147 height 22
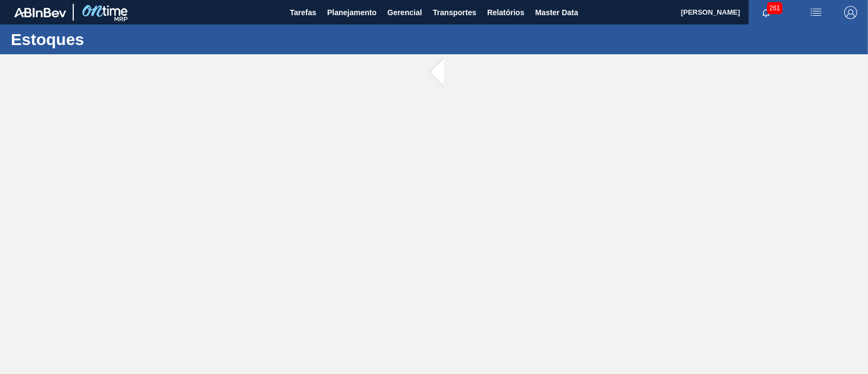
click at [266, 158] on main "Tarefas Planejamento Gerencial Transportes Relatórios Master Data ERICA BOER GA…" at bounding box center [434, 187] width 868 height 374
click at [40, 33] on h1 "Estoques" at bounding box center [107, 39] width 193 height 12
click at [549, 12] on span "Master Data" at bounding box center [556, 12] width 43 height 13
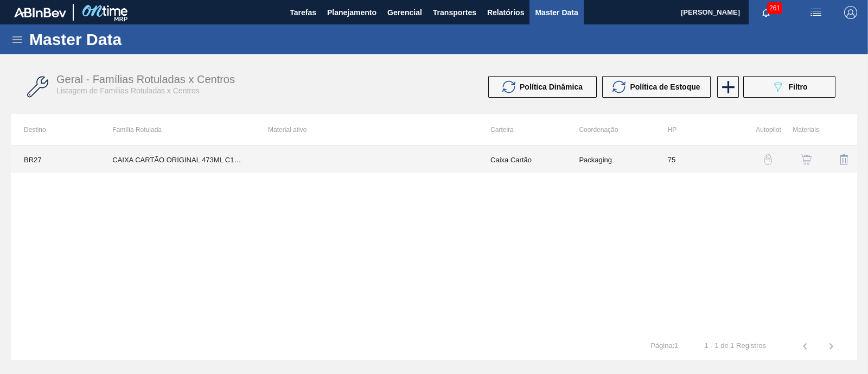
click at [204, 163] on td "CAIXA CARTÃO ORIGINAL 473ML C12 SLEEK" at bounding box center [177, 159] width 156 height 27
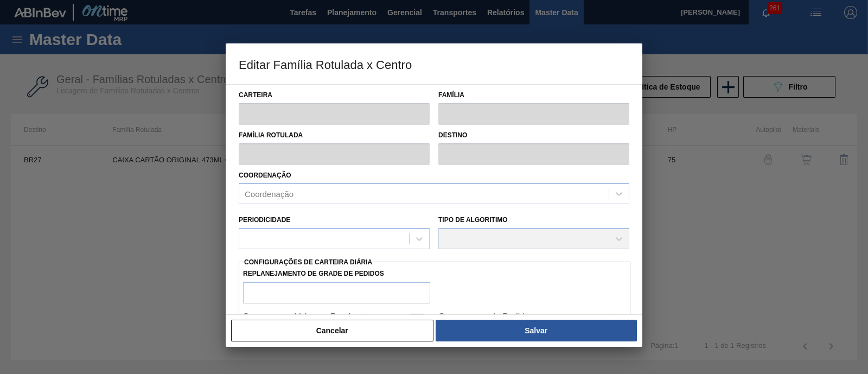
type input "Caixa Cartão"
type input "CAIXA CARTÃO ORIGINAL 473ML C12 SLEEK"
type input "BR27 - Nova Minas"
type input "75"
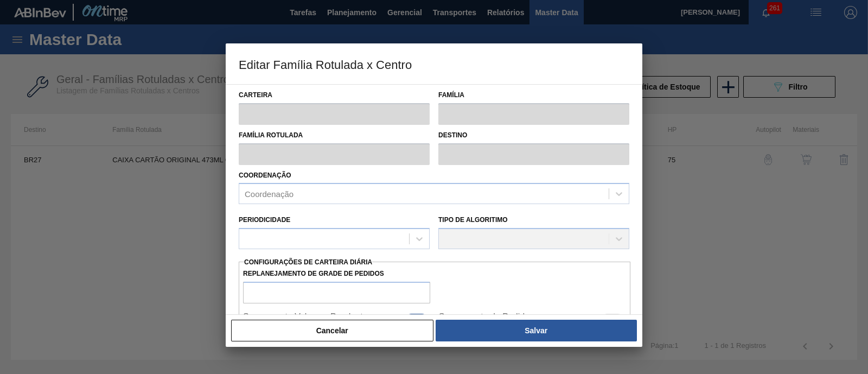
type input "217,169"
type input "1.361,973"
type input "40"
type input "675,091"
checkbox input "true"
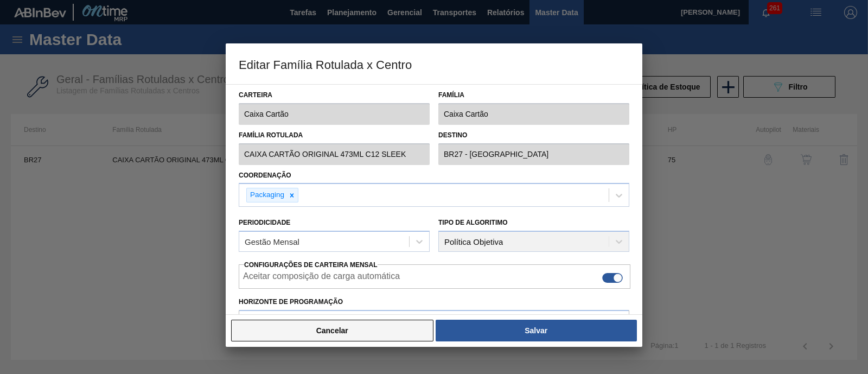
click at [350, 327] on button "Cancelar" at bounding box center [332, 331] width 202 height 22
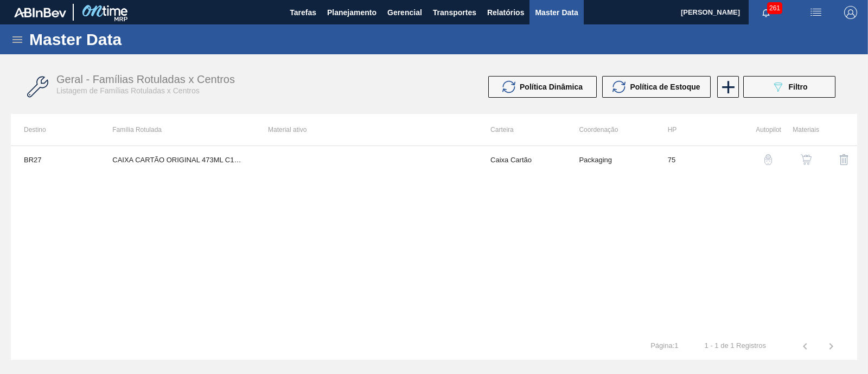
click at [806, 155] on img "button" at bounding box center [806, 159] width 11 height 11
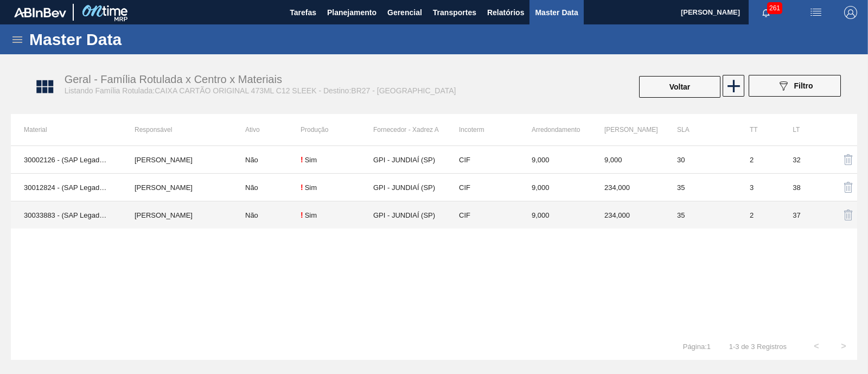
click at [202, 216] on td "CEZAR LEAO PEREIRA DE CASTRO" at bounding box center [177, 215] width 111 height 28
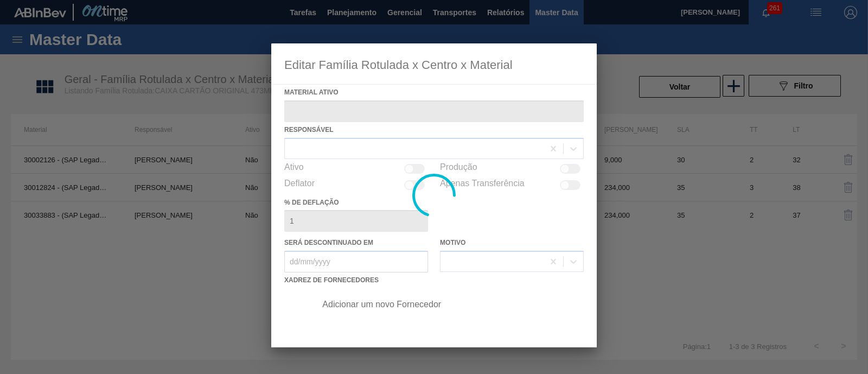
type ativo "30033883 - (SAP Legado: 50840641) - CX CART ORIG 473ML C12 SLK NIV24"
checkbox input "true"
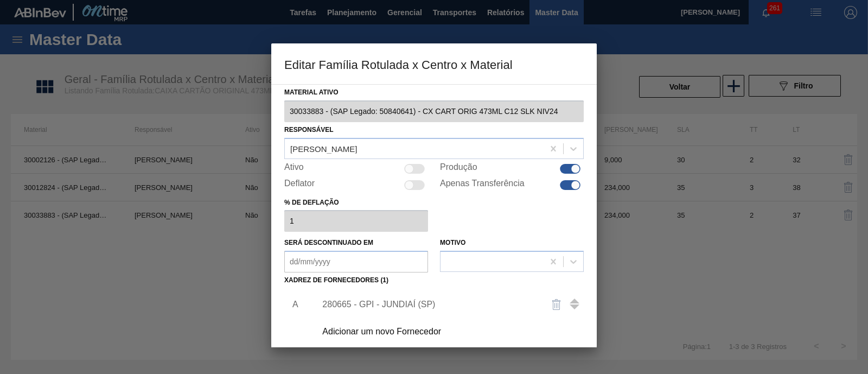
click at [420, 167] on div at bounding box center [414, 169] width 21 height 10
checkbox input "true"
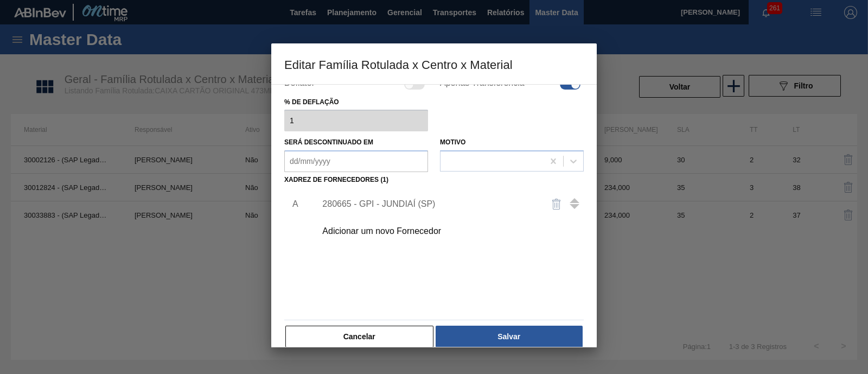
scroll to position [114, 0]
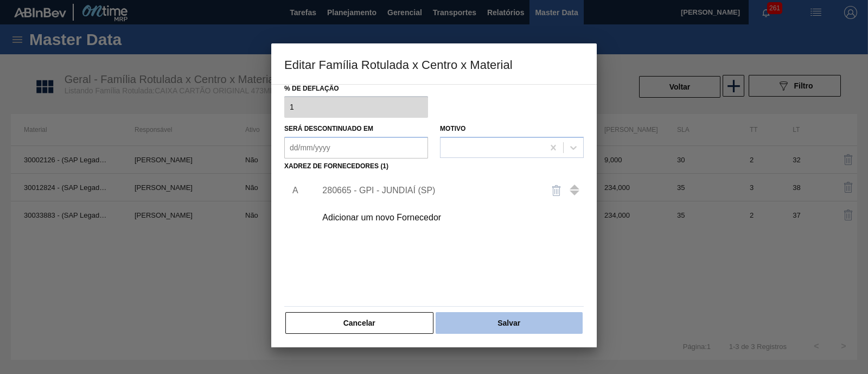
click at [505, 321] on button "Salvar" at bounding box center [509, 323] width 147 height 22
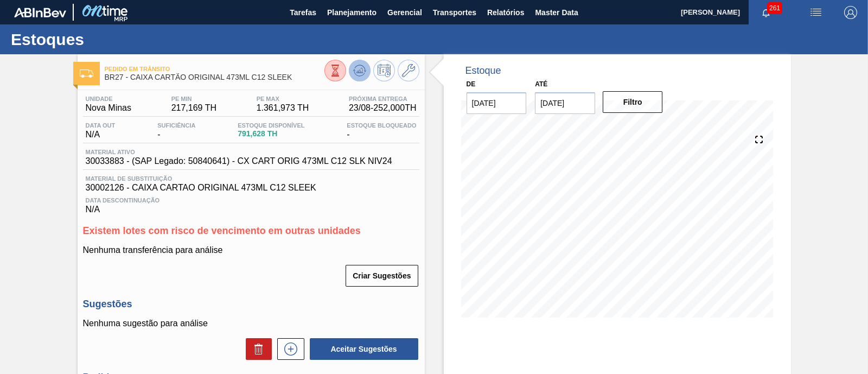
click at [341, 72] on icon at bounding box center [335, 71] width 12 height 12
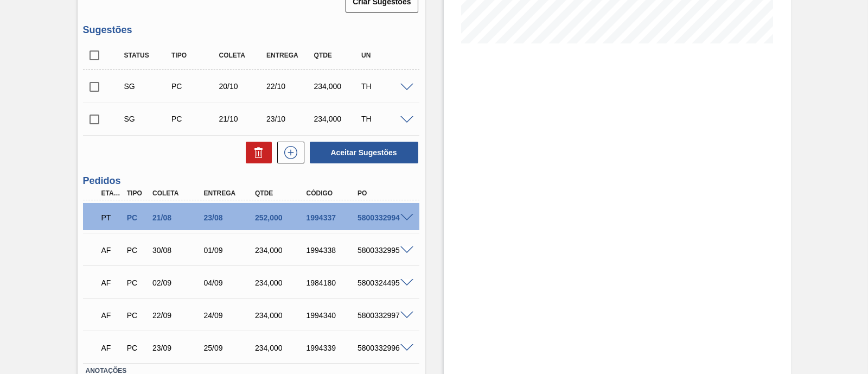
scroll to position [354, 0]
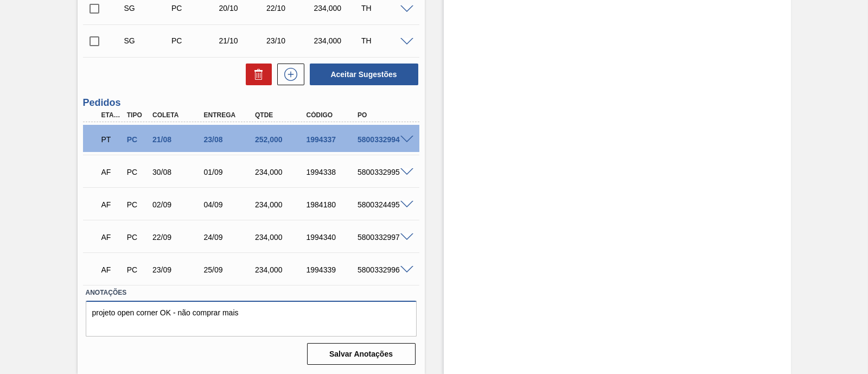
click at [91, 312] on textarea "projeto open corner OK - não comprar mais" at bounding box center [251, 319] width 331 height 36
click at [276, 312] on textarea "22/08: projeto open corner OK - não comprar mais" at bounding box center [251, 319] width 331 height 36
type textarea "22/08: projeto open corner OK - não comprar mais. Érica"
click at [347, 358] on button "Salvar Anotações" at bounding box center [361, 354] width 109 height 22
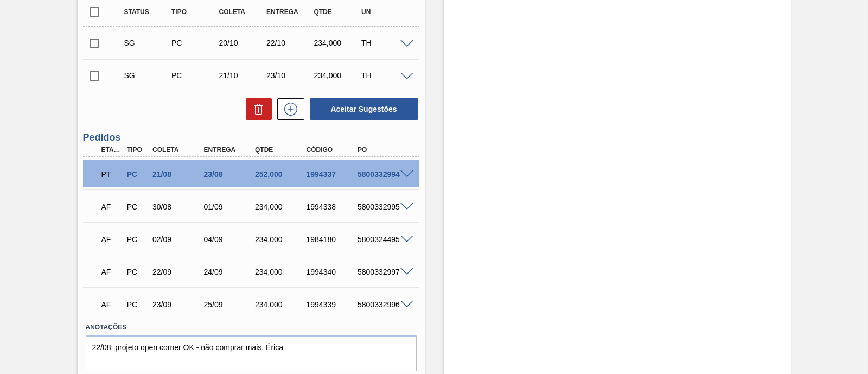
scroll to position [339, 0]
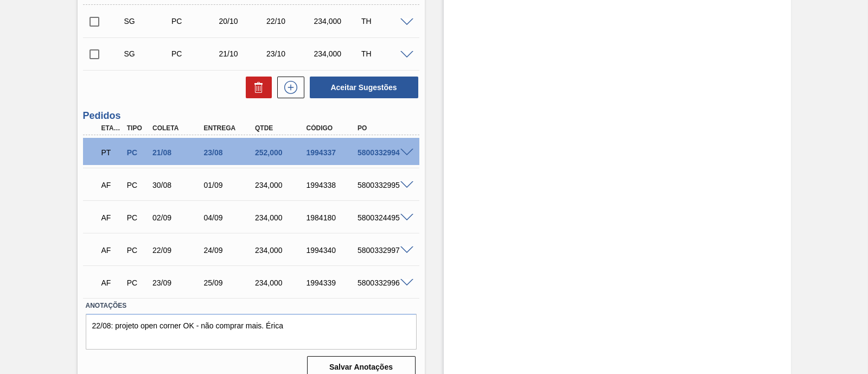
click at [404, 154] on span at bounding box center [407, 153] width 13 height 8
